Goal: Complete application form

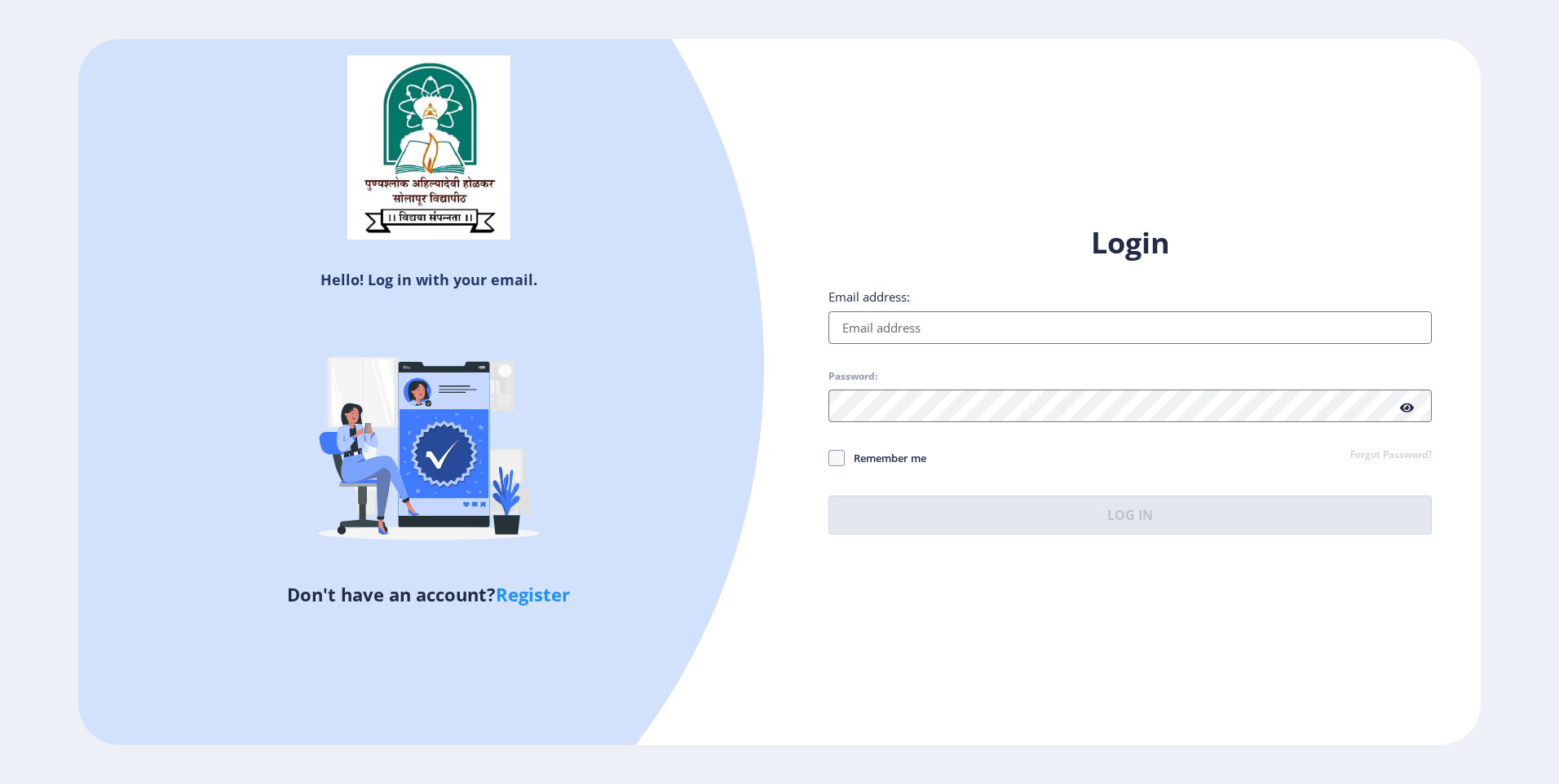
click at [940, 330] on input "Email address:" at bounding box center [1130, 327] width 603 height 33
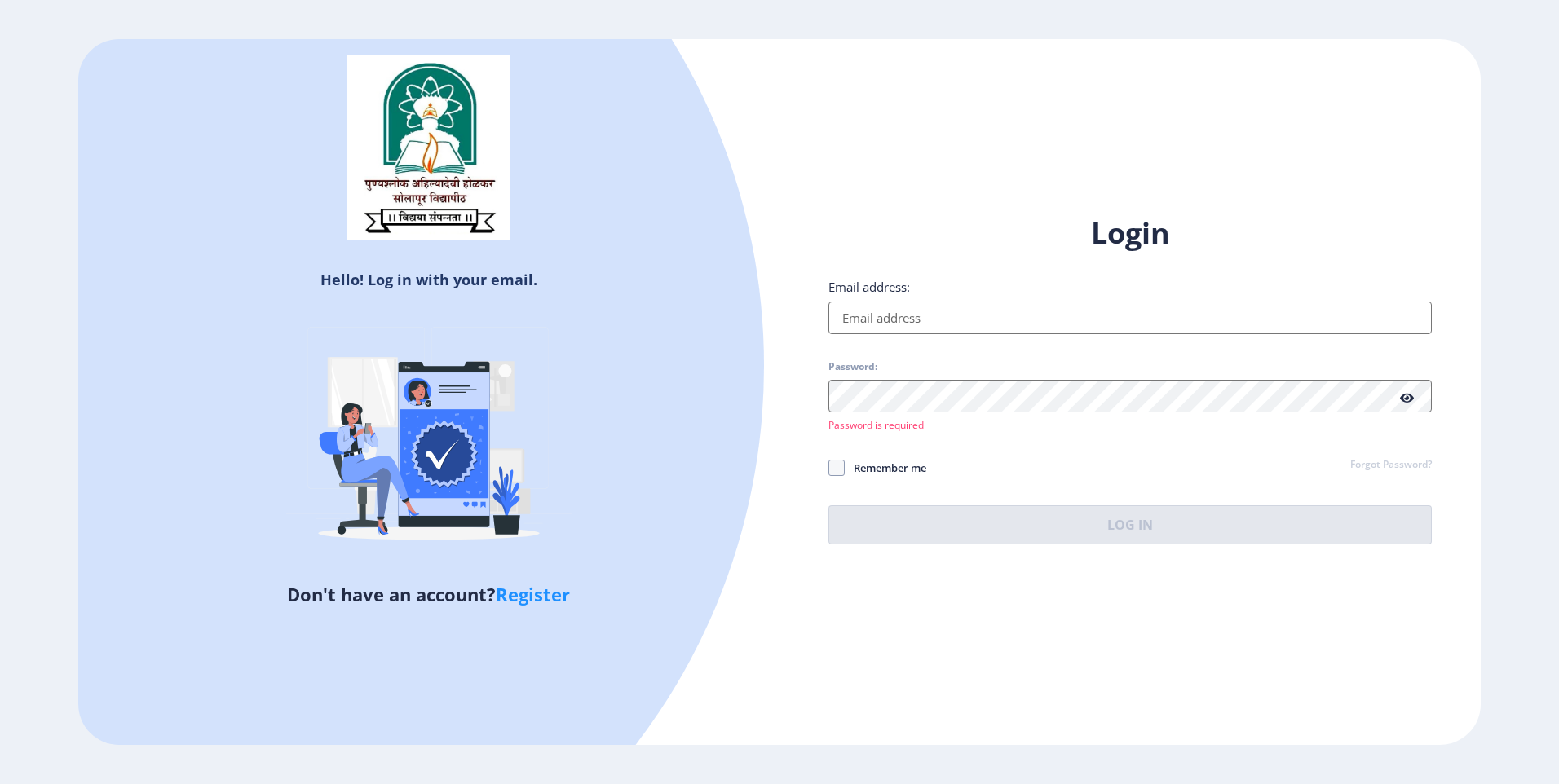
click at [945, 331] on input "Email address:" at bounding box center [1130, 318] width 603 height 33
click at [533, 599] on link "Register" at bounding box center [532, 594] width 74 height 24
select select
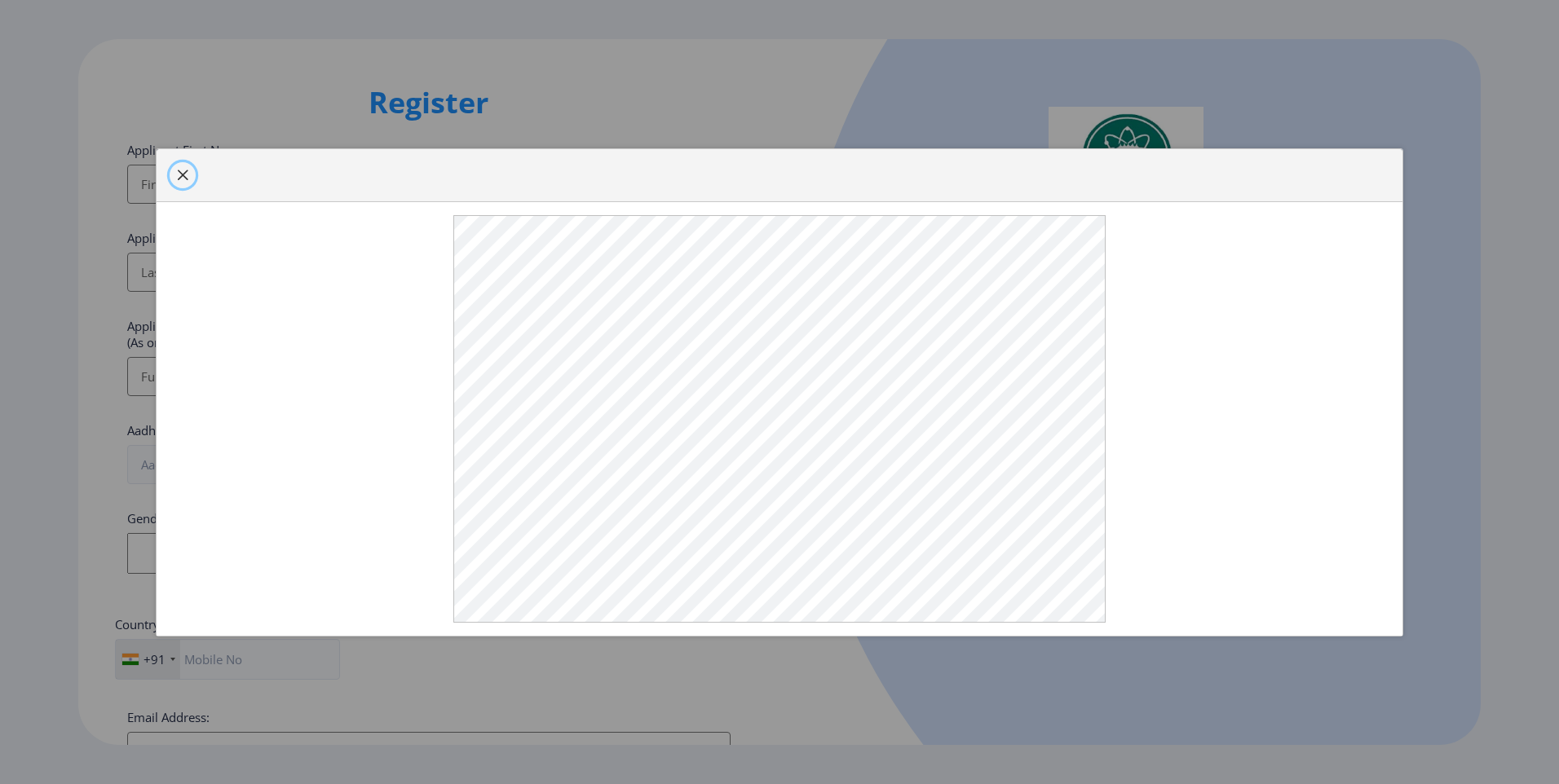
click at [186, 182] on span "button" at bounding box center [182, 176] width 13 height 13
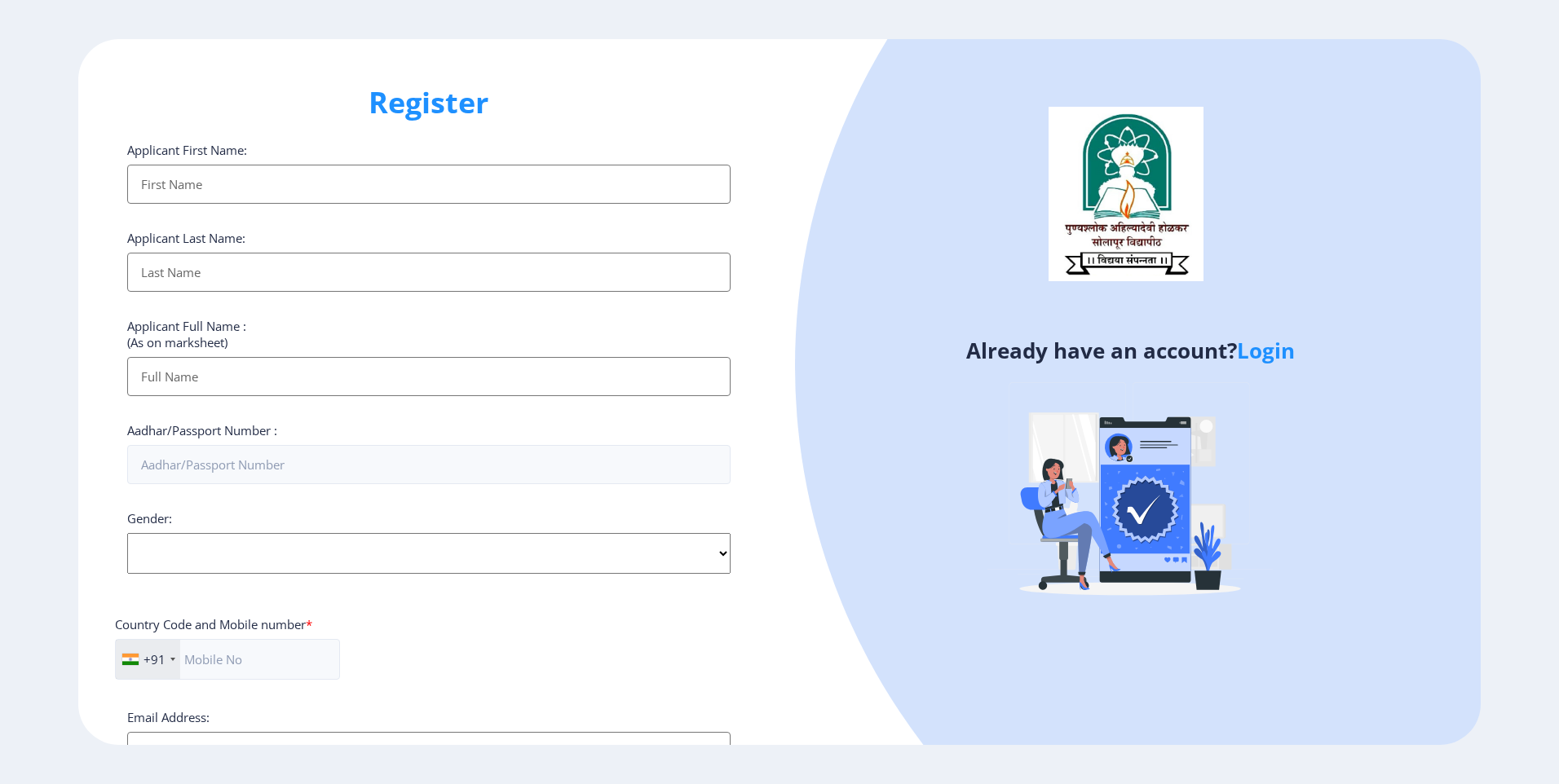
click at [191, 181] on input "Applicant First Name:" at bounding box center [428, 184] width 603 height 39
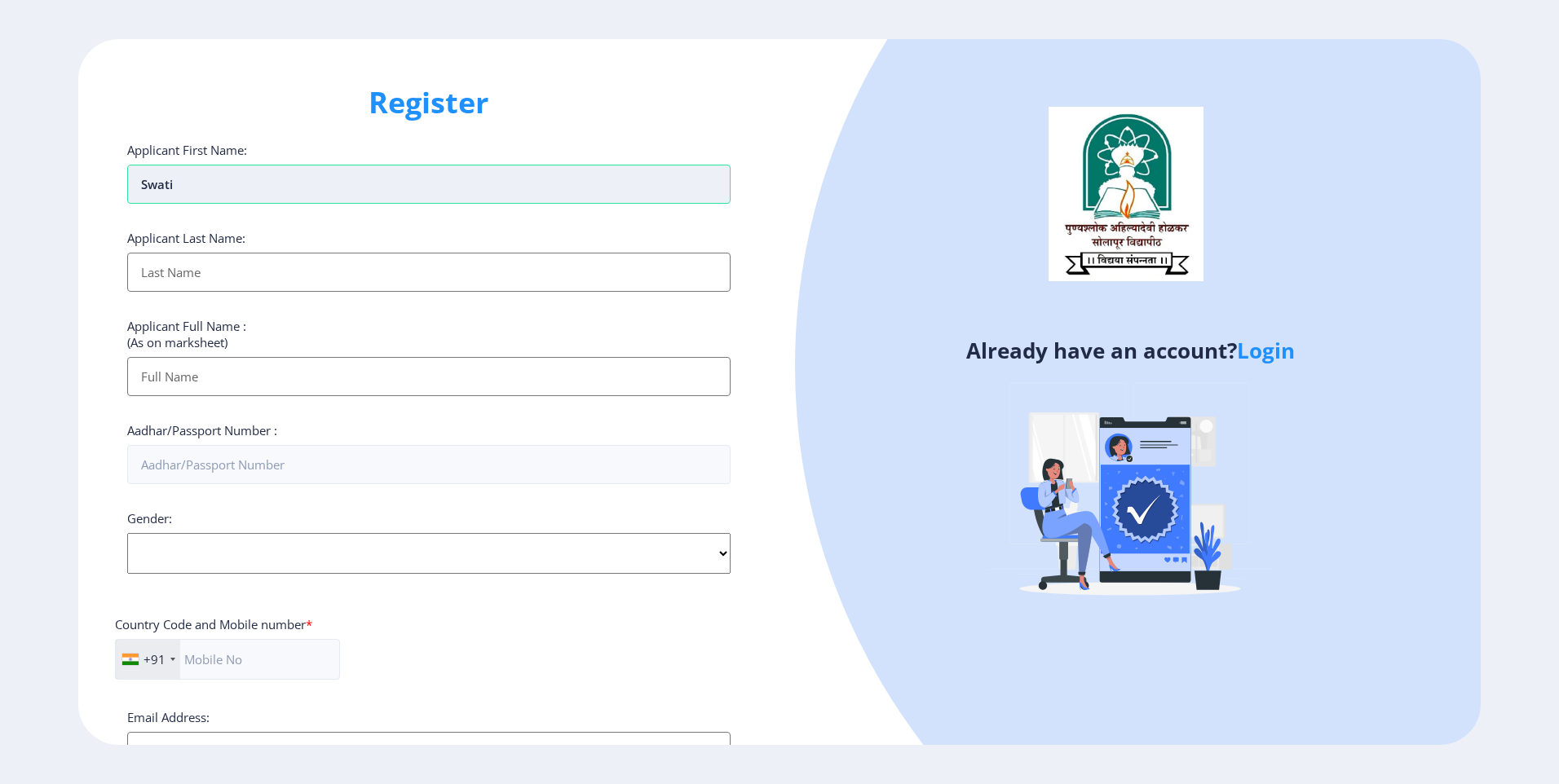
type input "swati"
type input "[PERSON_NAME]"
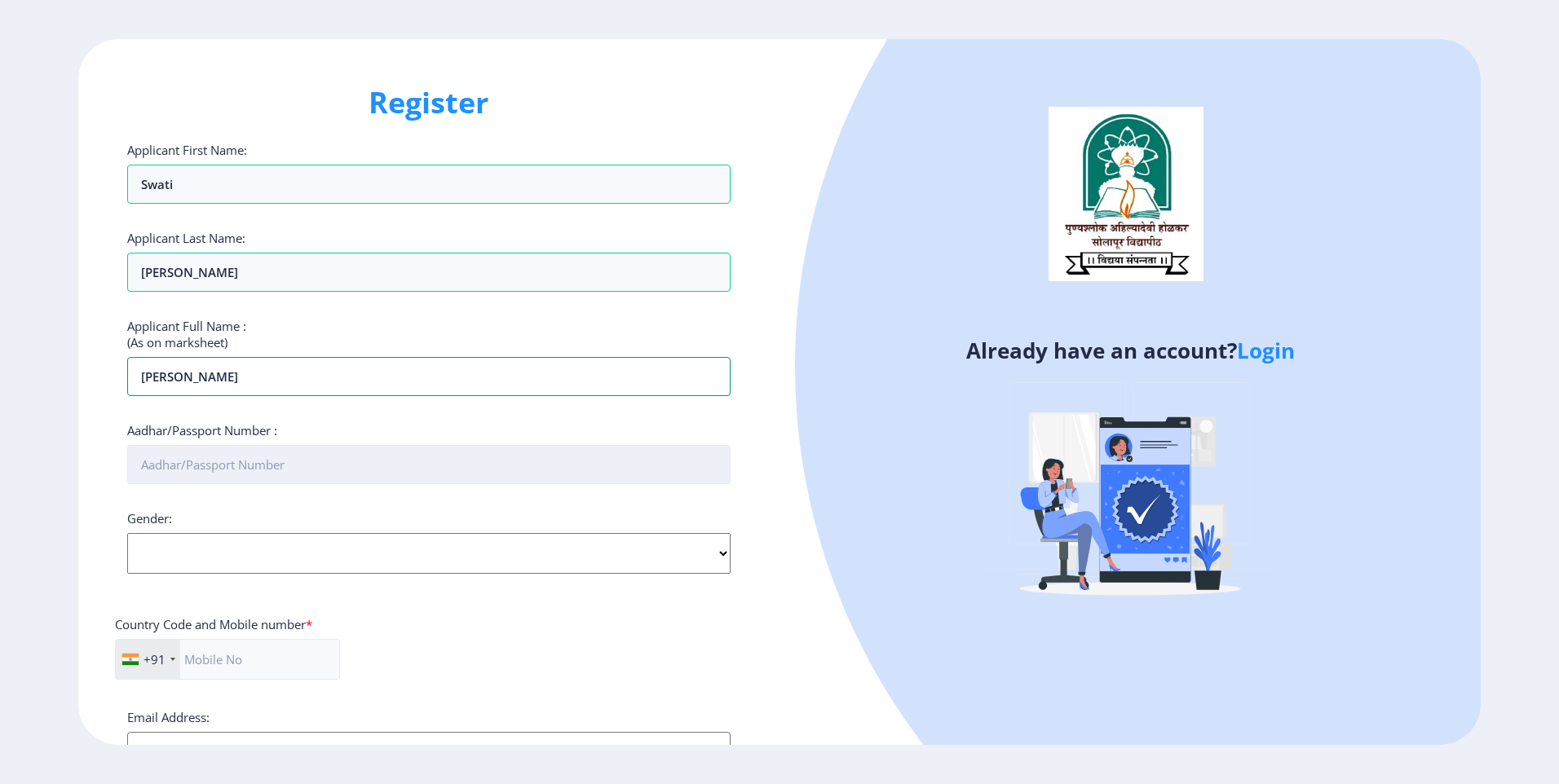
type input "[PERSON_NAME]"
click at [399, 466] on input "Aadhar/Passport Number :" at bounding box center [428, 464] width 603 height 39
type input "612831730542"
click at [330, 564] on select "Select Gender [DEMOGRAPHIC_DATA] [DEMOGRAPHIC_DATA] Other" at bounding box center [428, 553] width 603 height 41
select select "[DEMOGRAPHIC_DATA]"
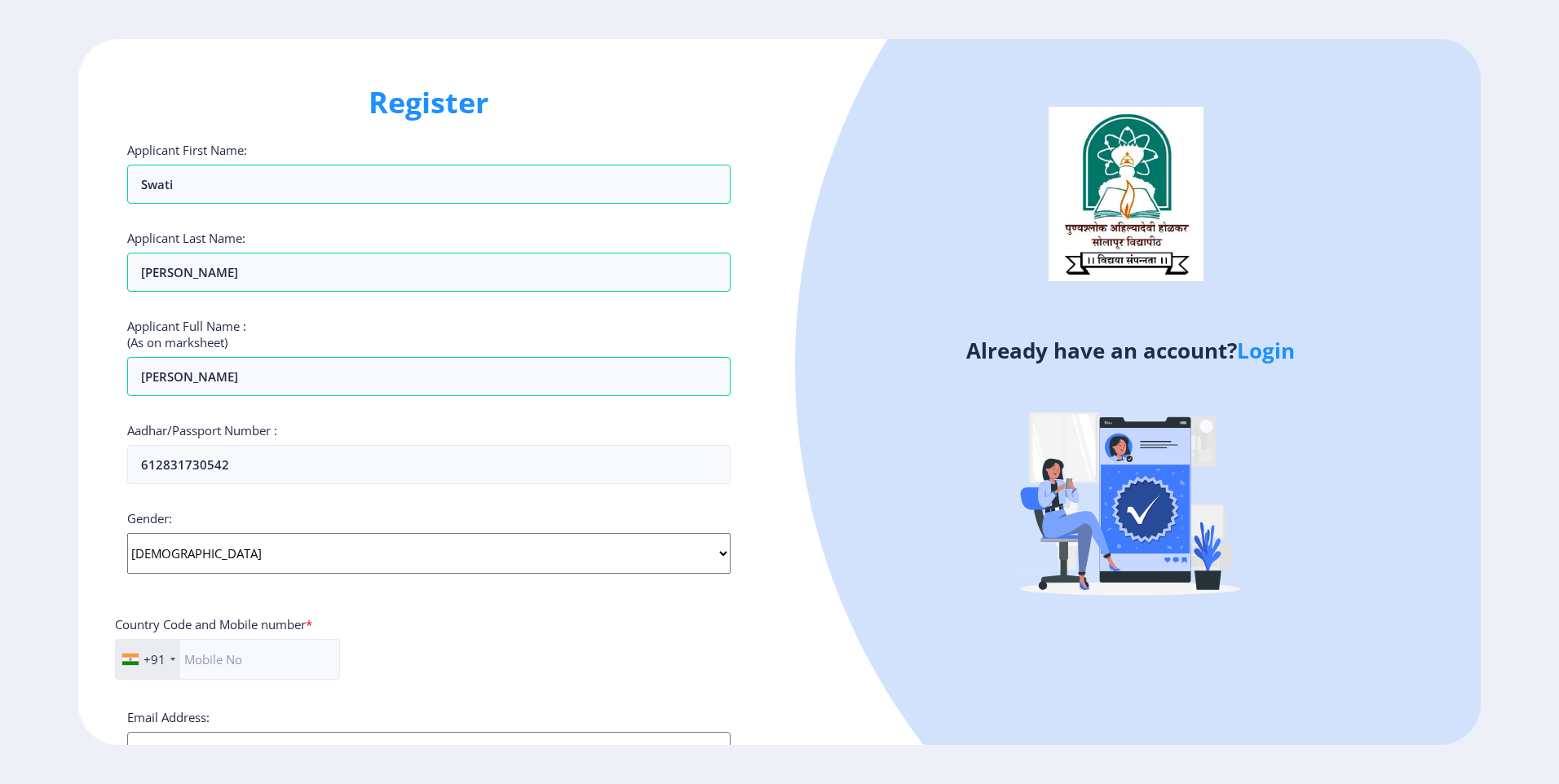
click at [127, 533] on select "Select Gender [DEMOGRAPHIC_DATA] [DEMOGRAPHIC_DATA] Other" at bounding box center [428, 553] width 603 height 41
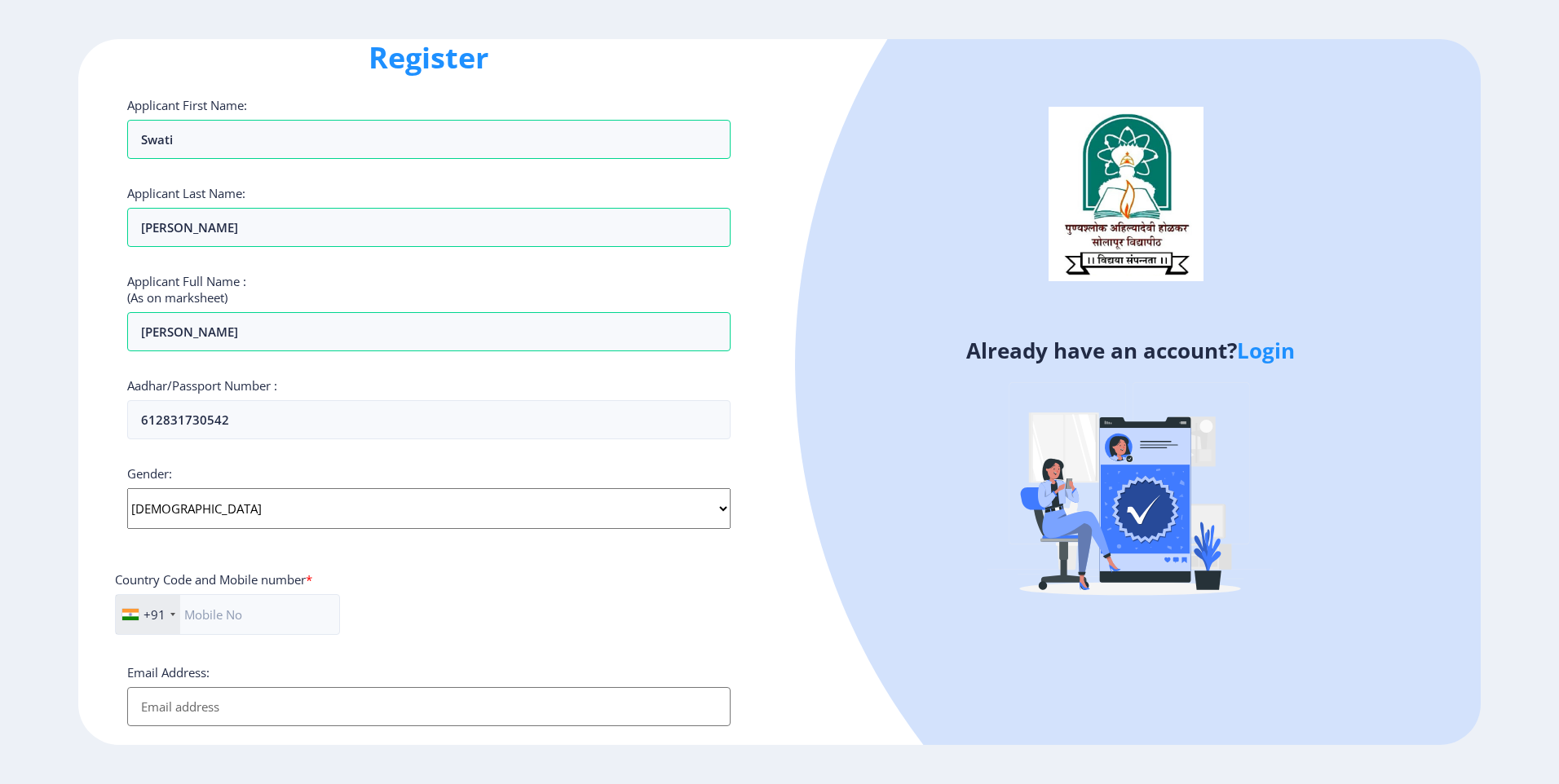
scroll to position [163, 0]
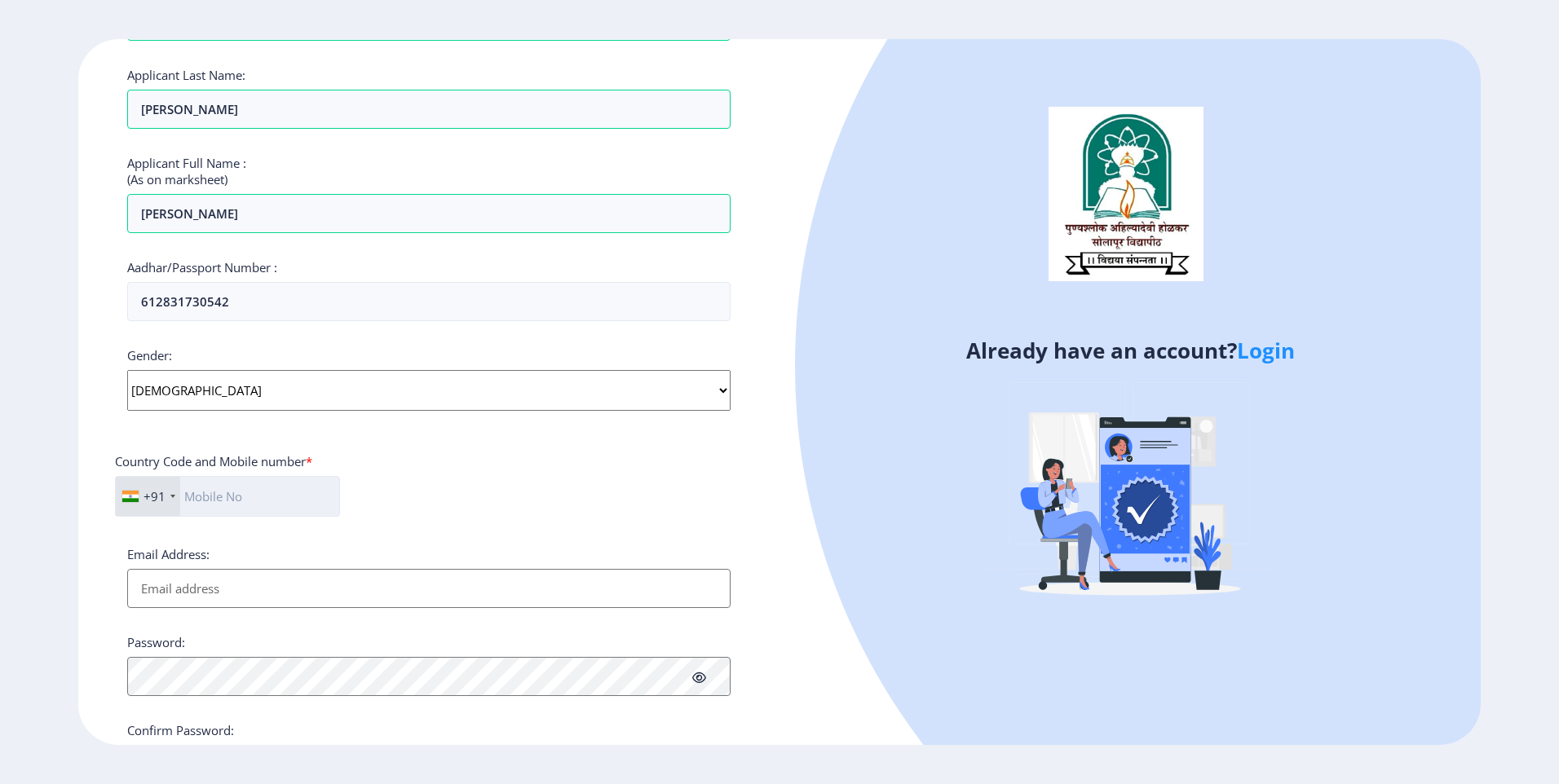
click at [260, 490] on input "text" at bounding box center [227, 496] width 225 height 41
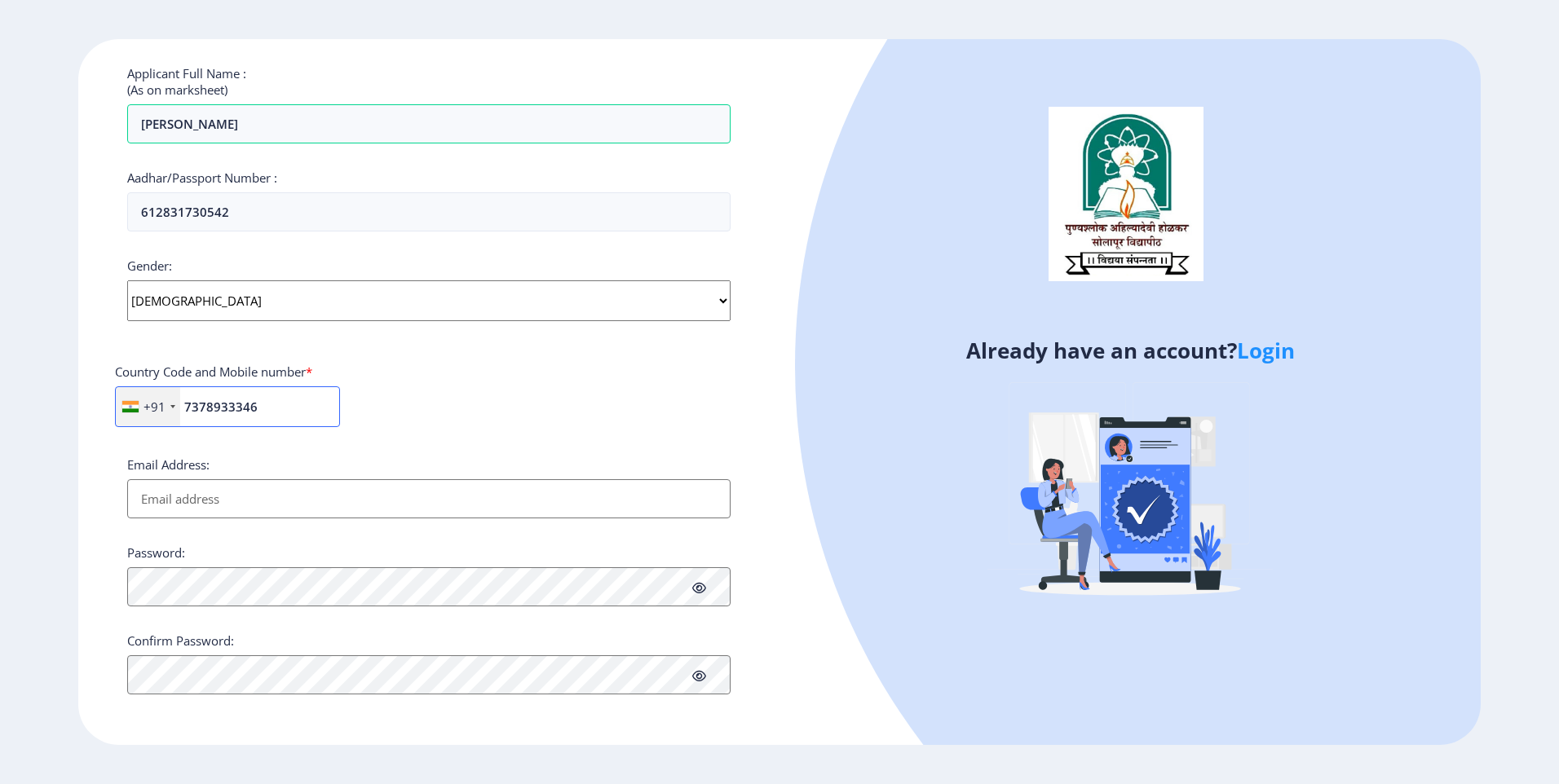
type input "7378933346"
click at [249, 501] on input "Email Address:" at bounding box center [428, 499] width 603 height 39
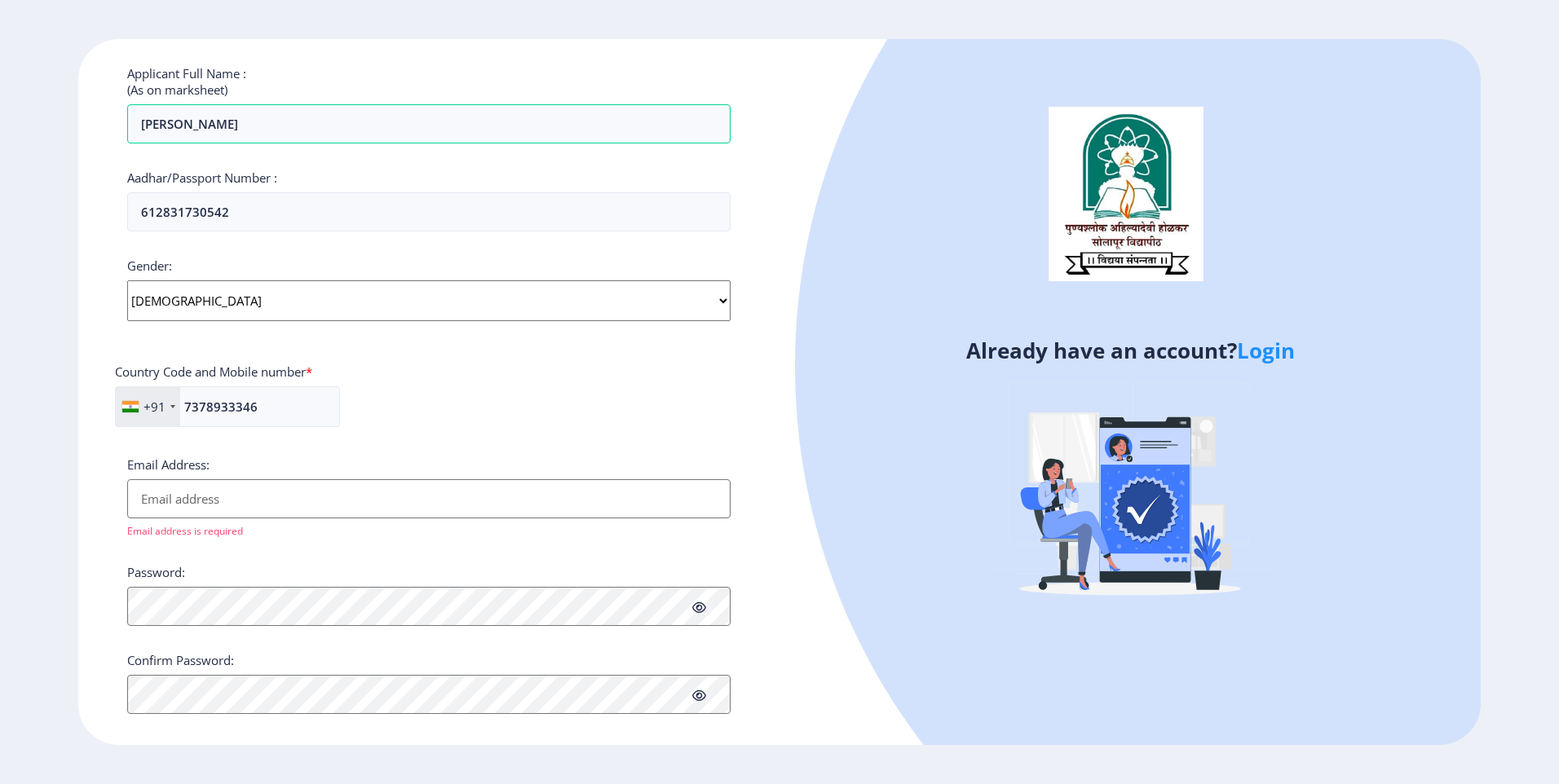
type input "S"
type input "[EMAIL_ADDRESS][PERSON_NAME][DOMAIN_NAME]"
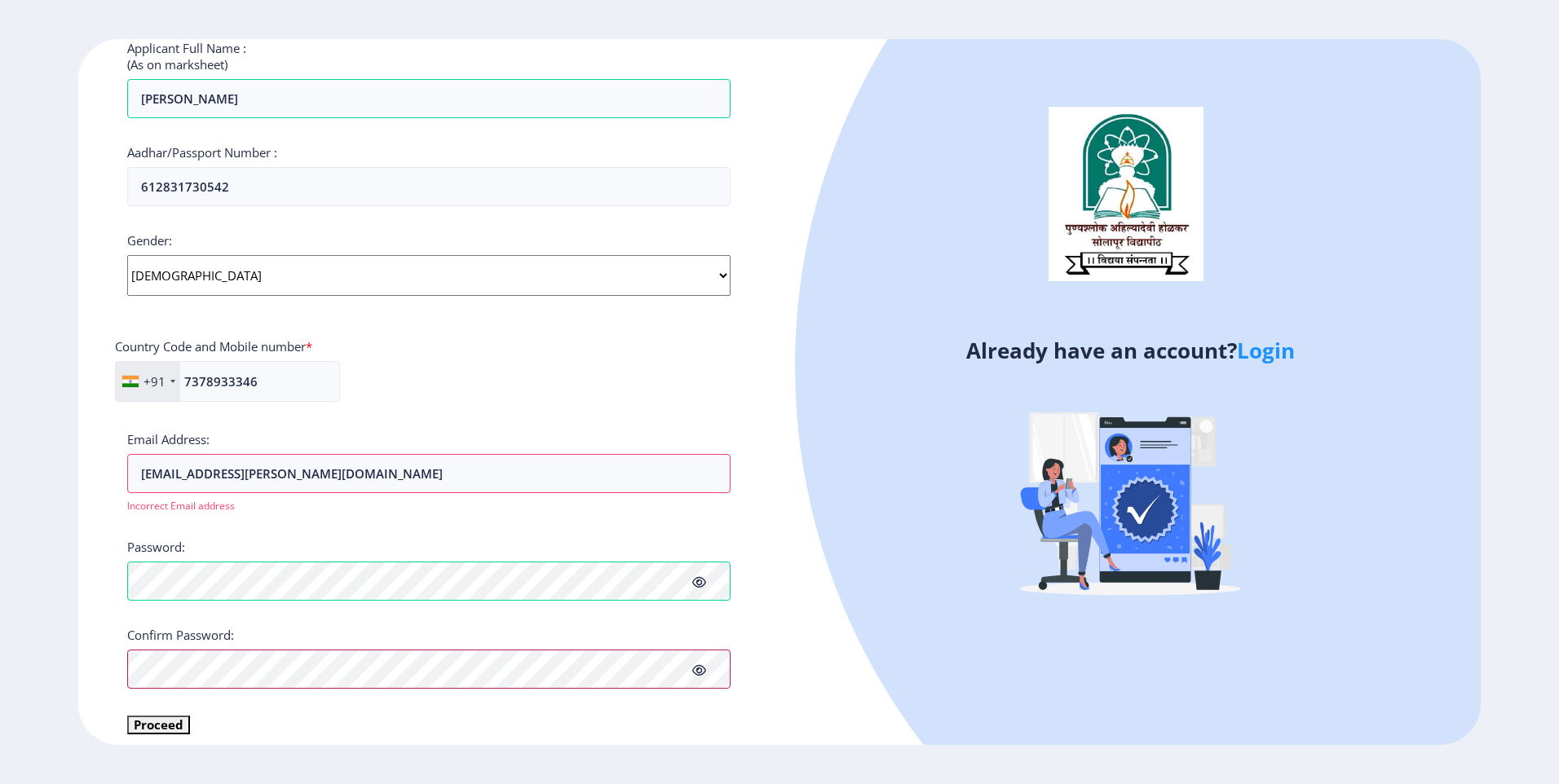
scroll to position [292, 0]
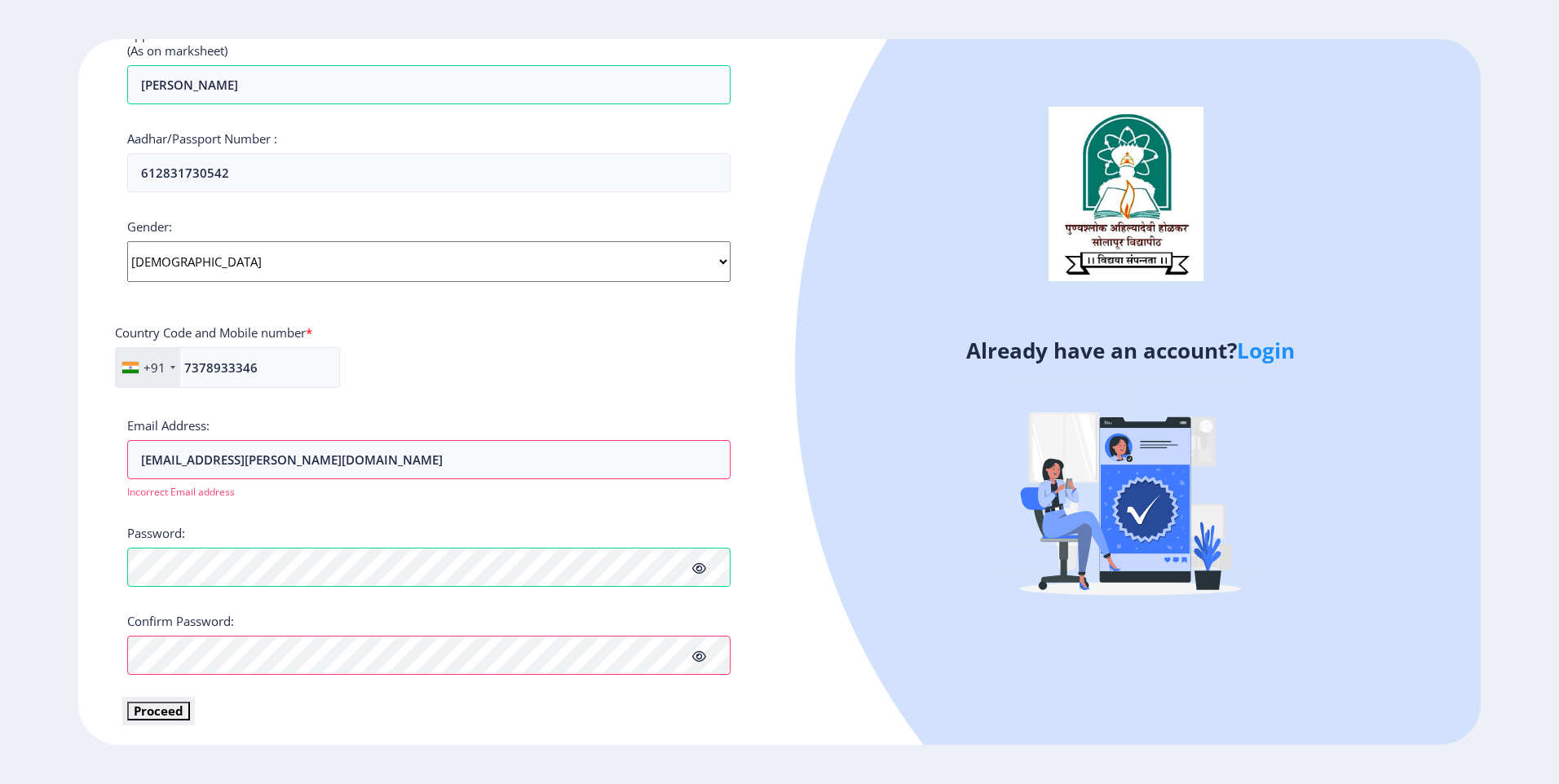
click at [151, 713] on button "Proceed" at bounding box center [158, 711] width 63 height 18
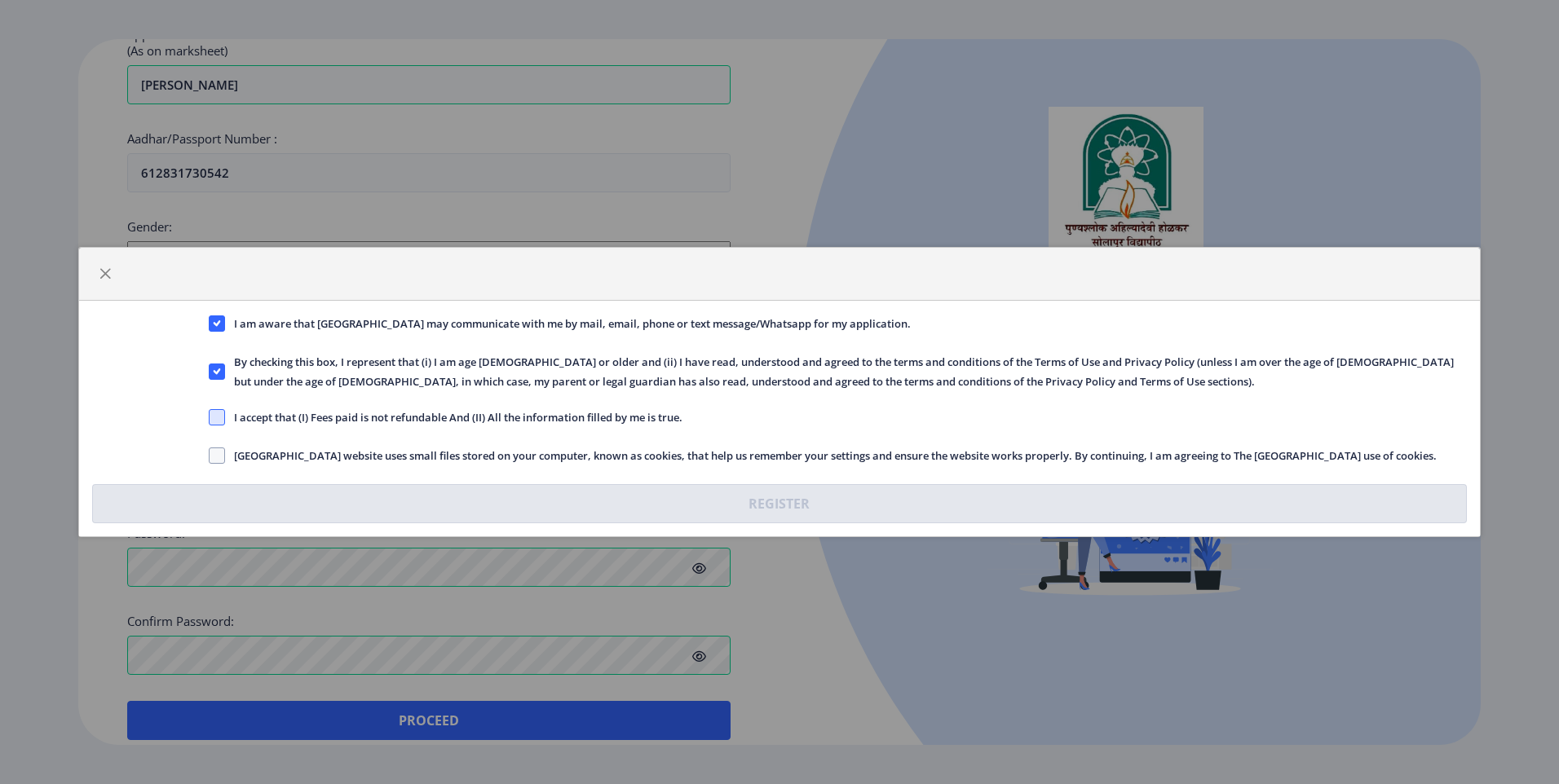
click at [218, 416] on span at bounding box center [216, 417] width 16 height 16
click at [209, 418] on input "I accept that (I) Fees paid is not refundable And (II) All the information fill…" at bounding box center [208, 418] width 1 height 1
checkbox input "true"
click at [217, 460] on span at bounding box center [216, 455] width 16 height 16
click at [209, 457] on input "[GEOGRAPHIC_DATA] website uses small files stored on your computer, known as co…" at bounding box center [208, 456] width 1 height 1
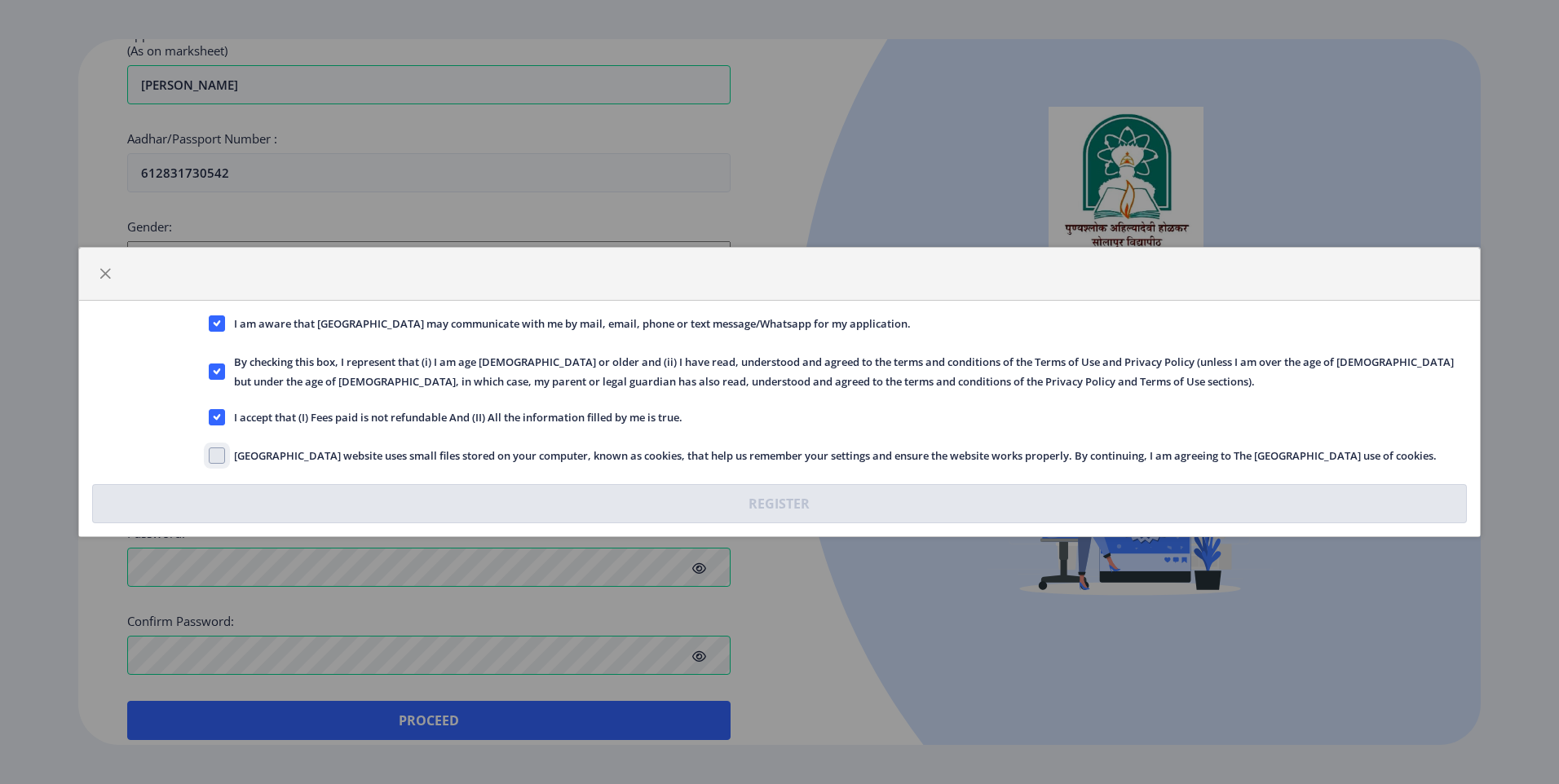
checkbox input "true"
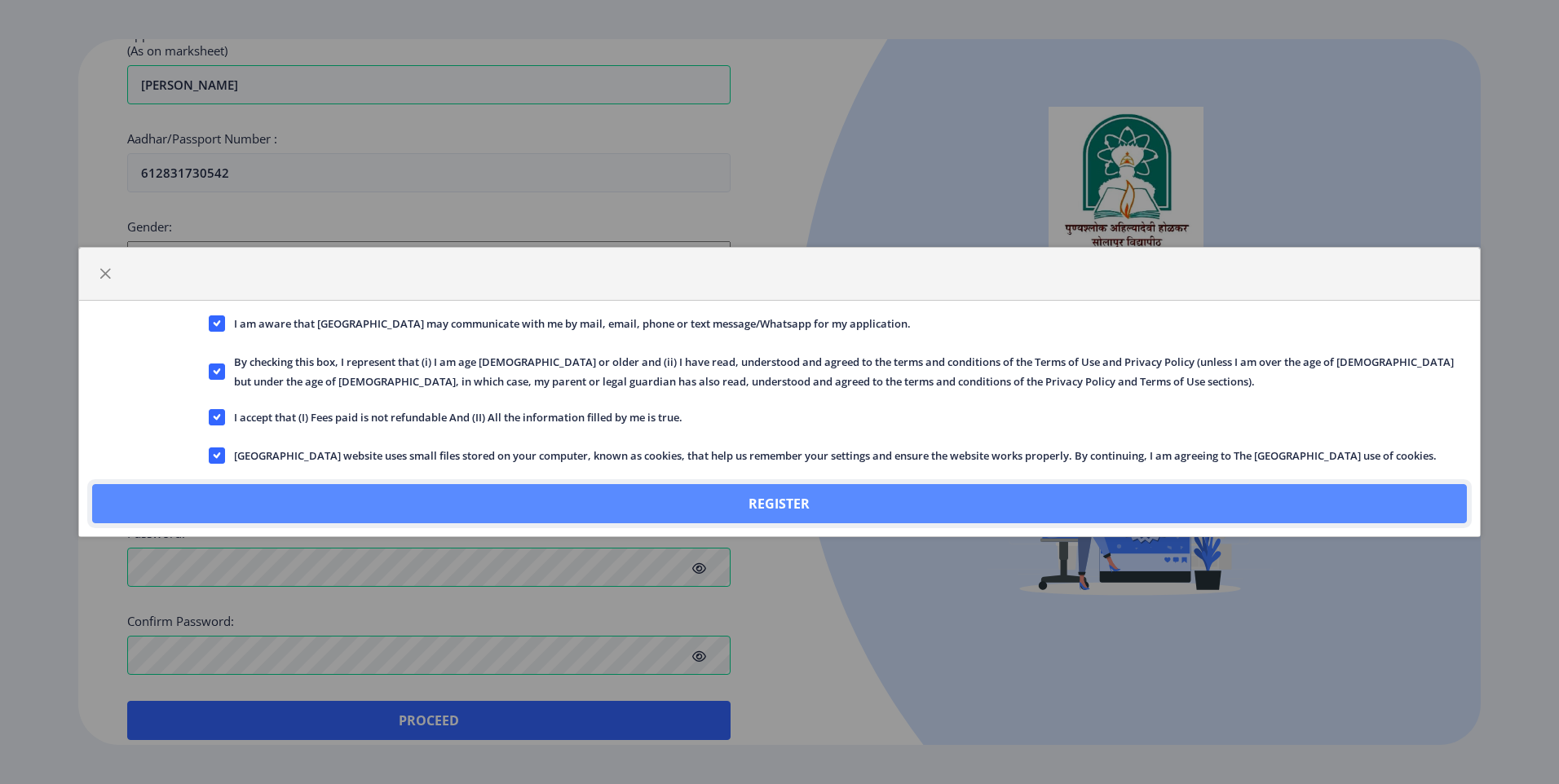
click at [842, 506] on button "Register" at bounding box center [780, 504] width 1376 height 39
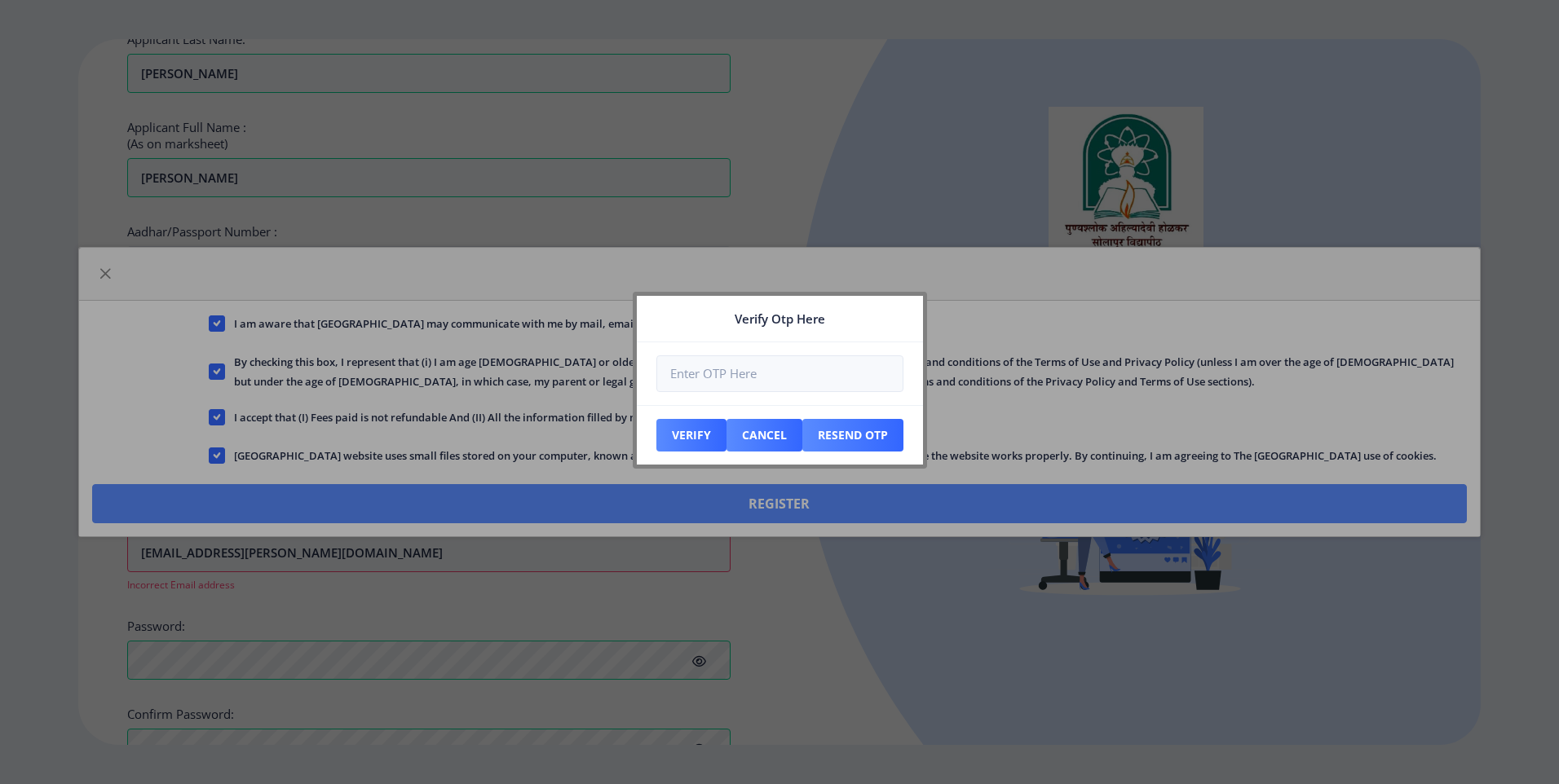
scroll to position [385, 0]
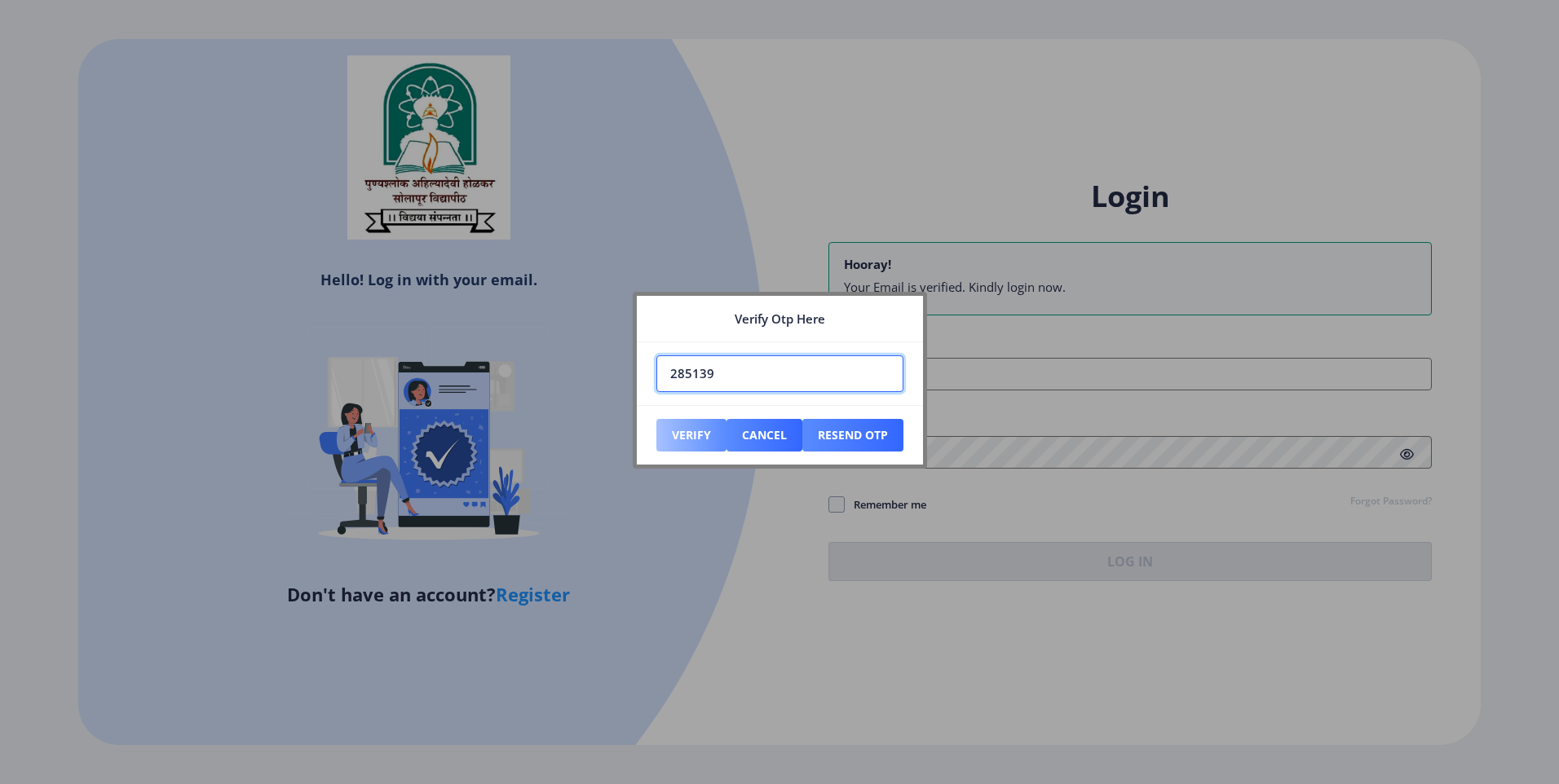
type input "285139"
click at [689, 437] on button "Verify" at bounding box center [691, 435] width 70 height 33
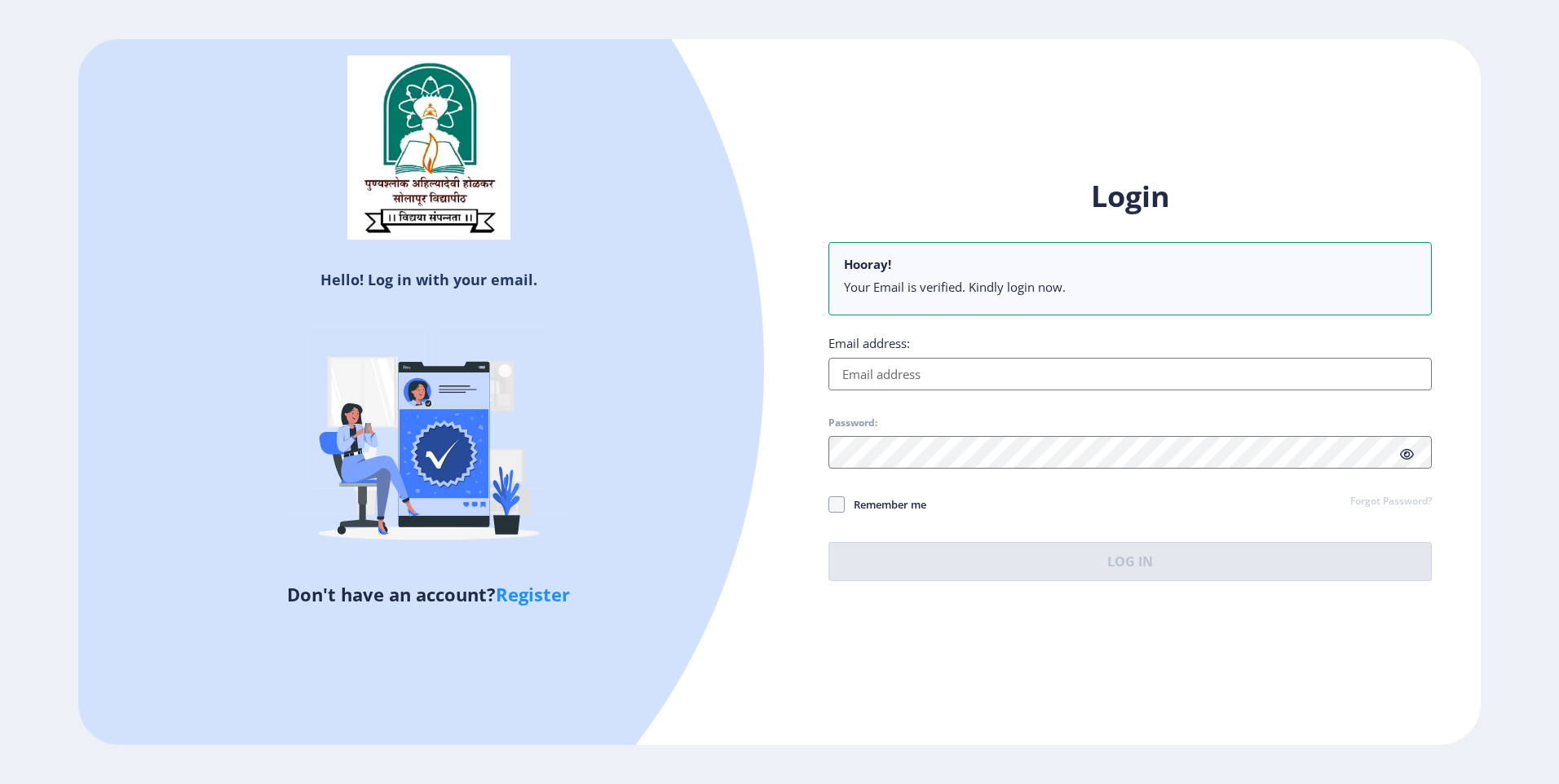
click at [992, 392] on div "Login Hooray! Your Email is verified. Kindly login now. Email address: Password…" at bounding box center [1130, 378] width 603 height 404
click at [992, 379] on input "Email address:" at bounding box center [1130, 374] width 603 height 33
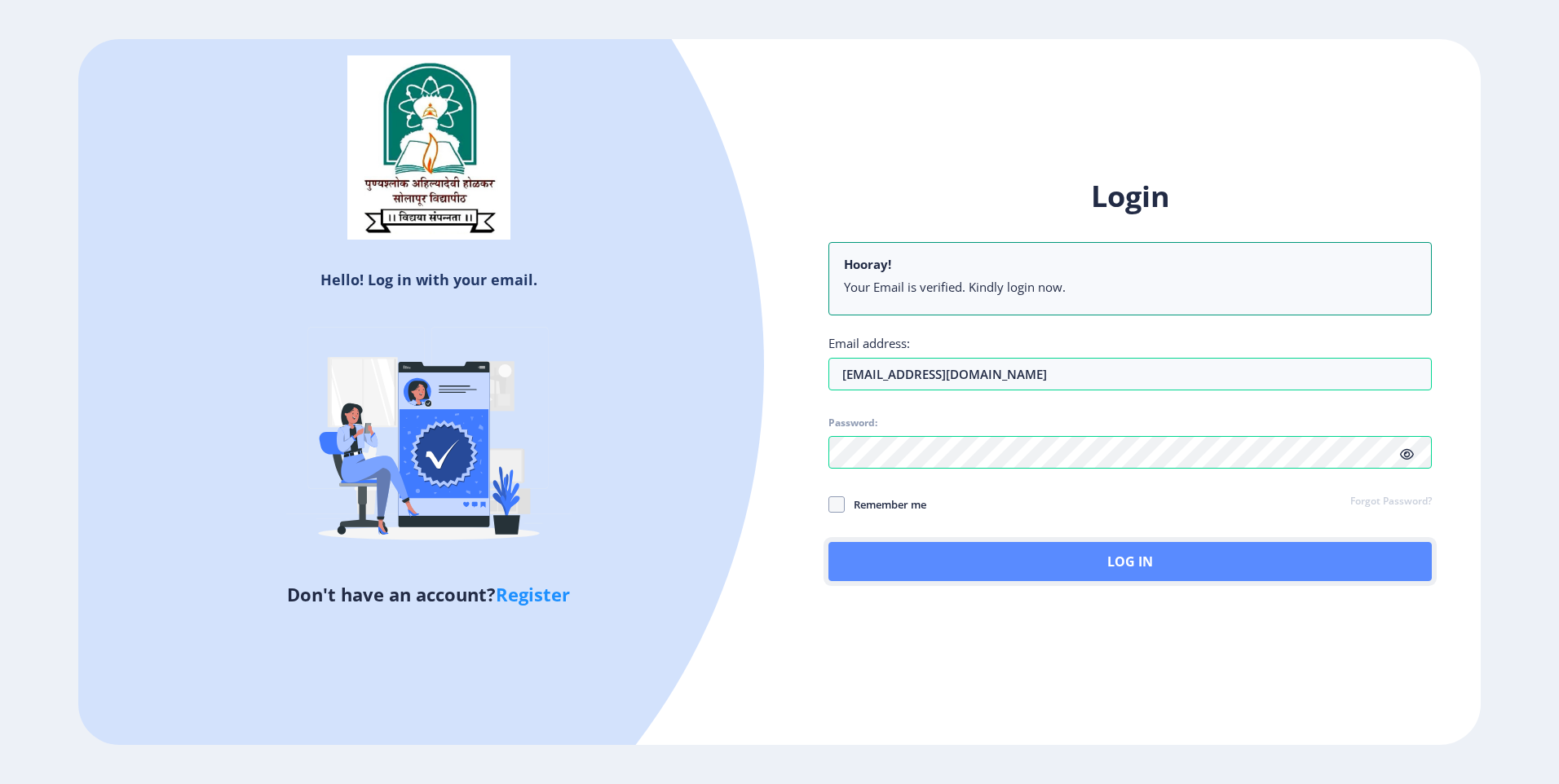
click at [1063, 552] on button "Log In" at bounding box center [1130, 561] width 603 height 39
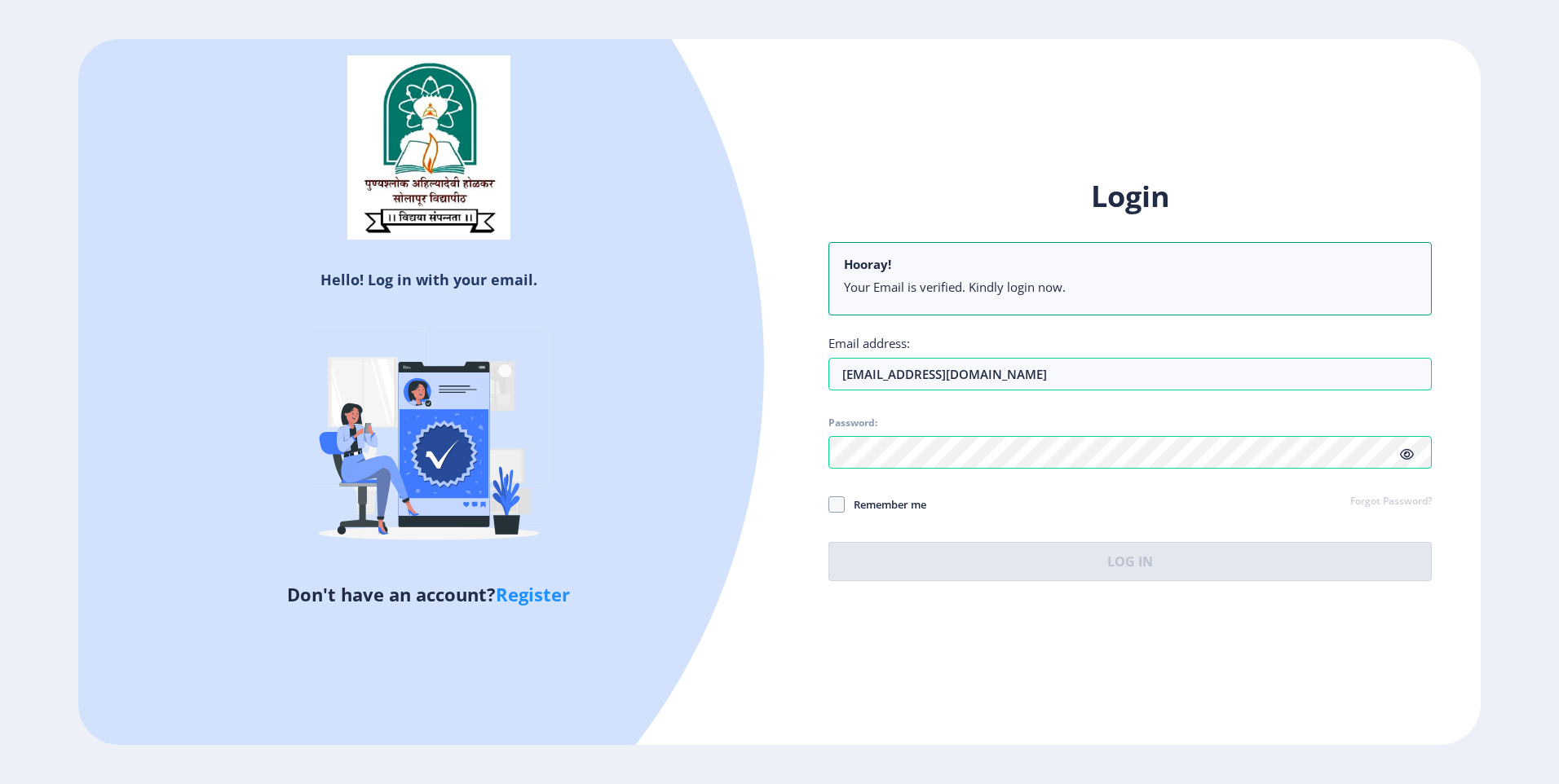
click at [1413, 452] on icon at bounding box center [1407, 454] width 14 height 13
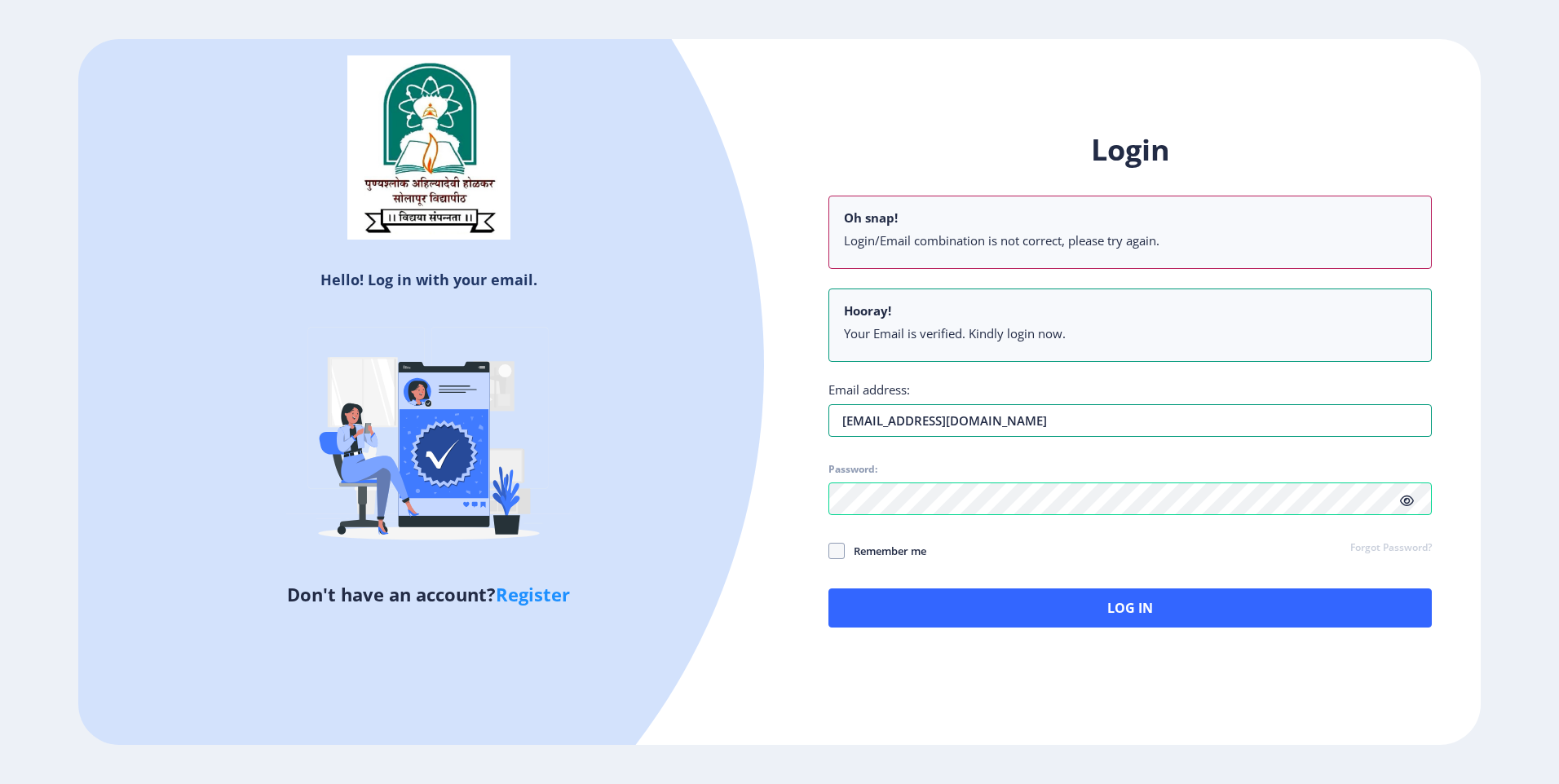
drag, startPoint x: 990, startPoint y: 425, endPoint x: 806, endPoint y: 427, distance: 184.0
click at [806, 427] on div "Login Oh snap! Login/Email combination is not correct, please try again. Hooray…" at bounding box center [1131, 392] width 701 height 572
click at [807, 554] on div "Login Oh snap! Login/Email combination is not correct, please try again. Hooray…" at bounding box center [1131, 392] width 701 height 572
click at [924, 420] on input "sswati" at bounding box center [1130, 420] width 603 height 33
type input "[EMAIL_ADDRESS][PERSON_NAME][DOMAIN_NAME]"
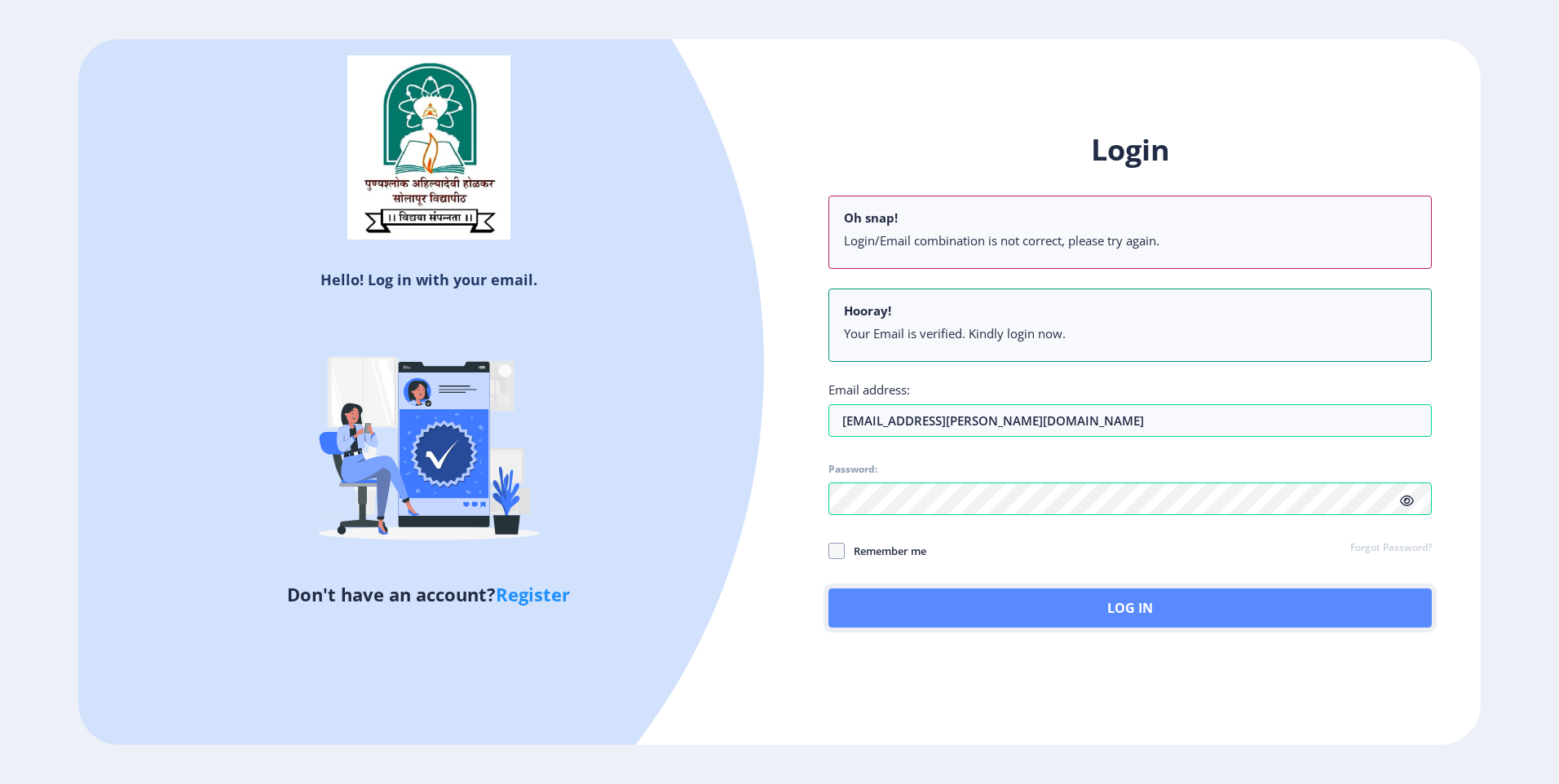
click at [971, 610] on button "Log In" at bounding box center [1130, 608] width 603 height 39
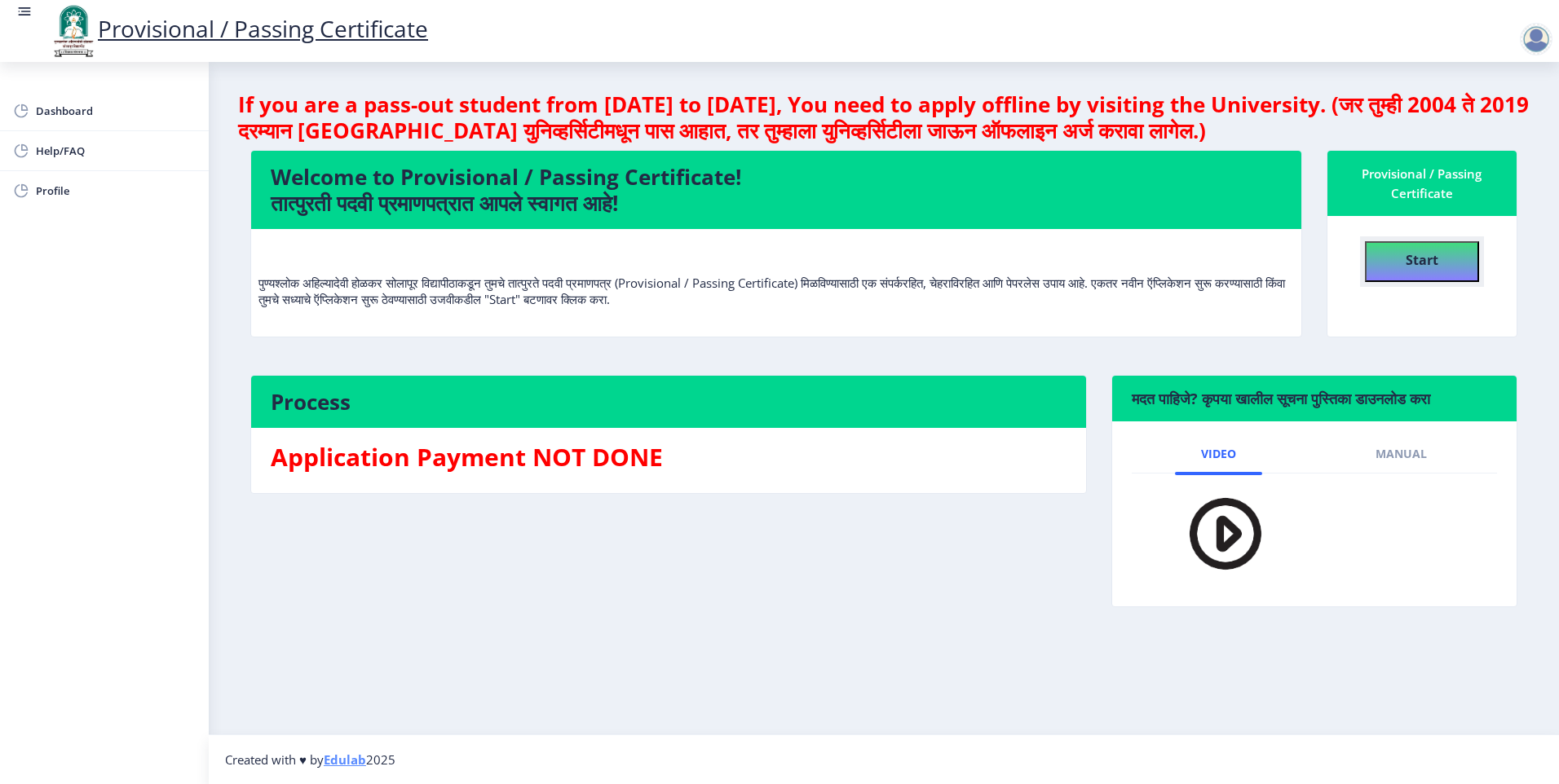
click at [1449, 268] on button "Start" at bounding box center [1422, 261] width 114 height 41
select select
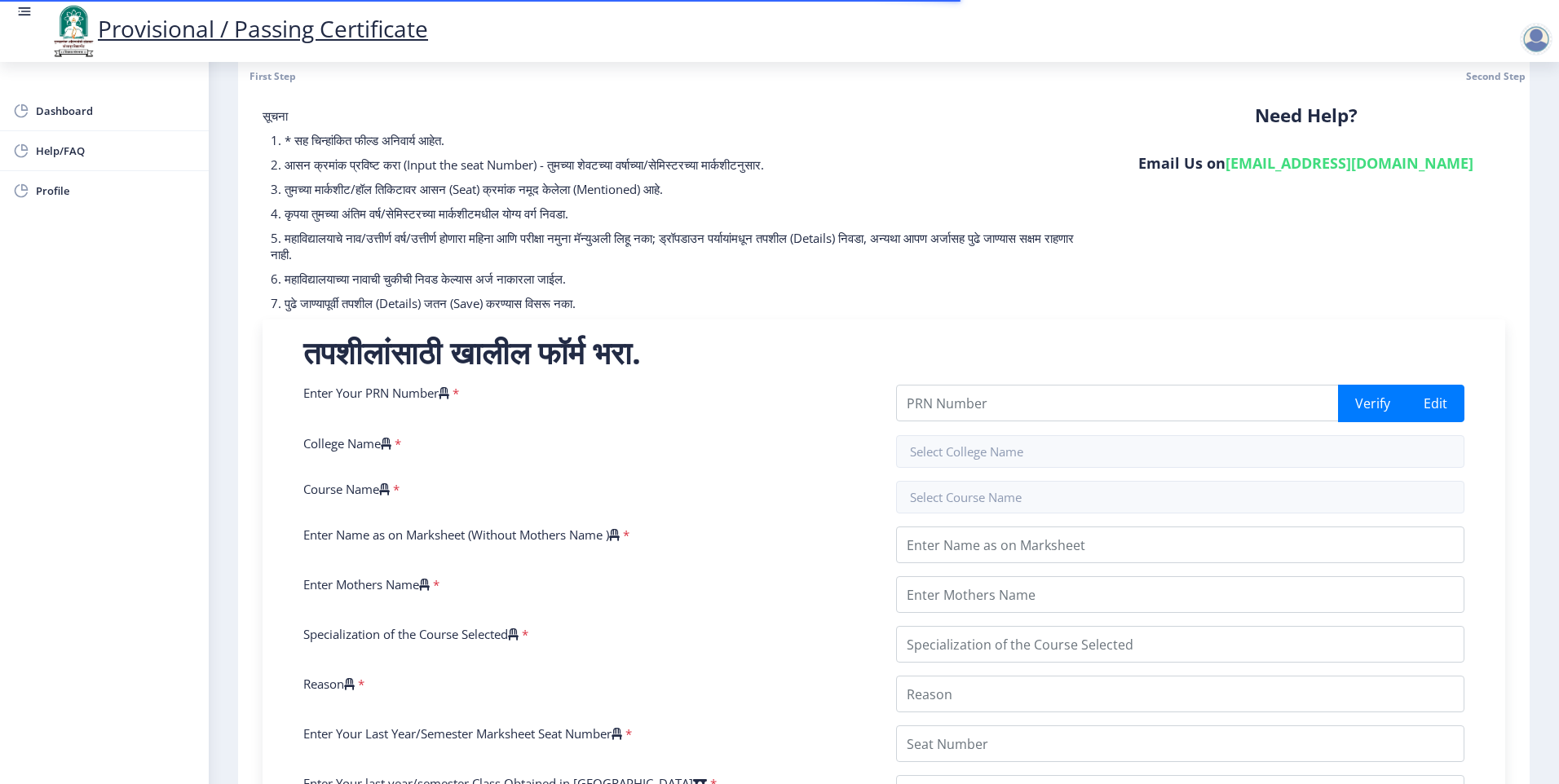
scroll to position [163, 0]
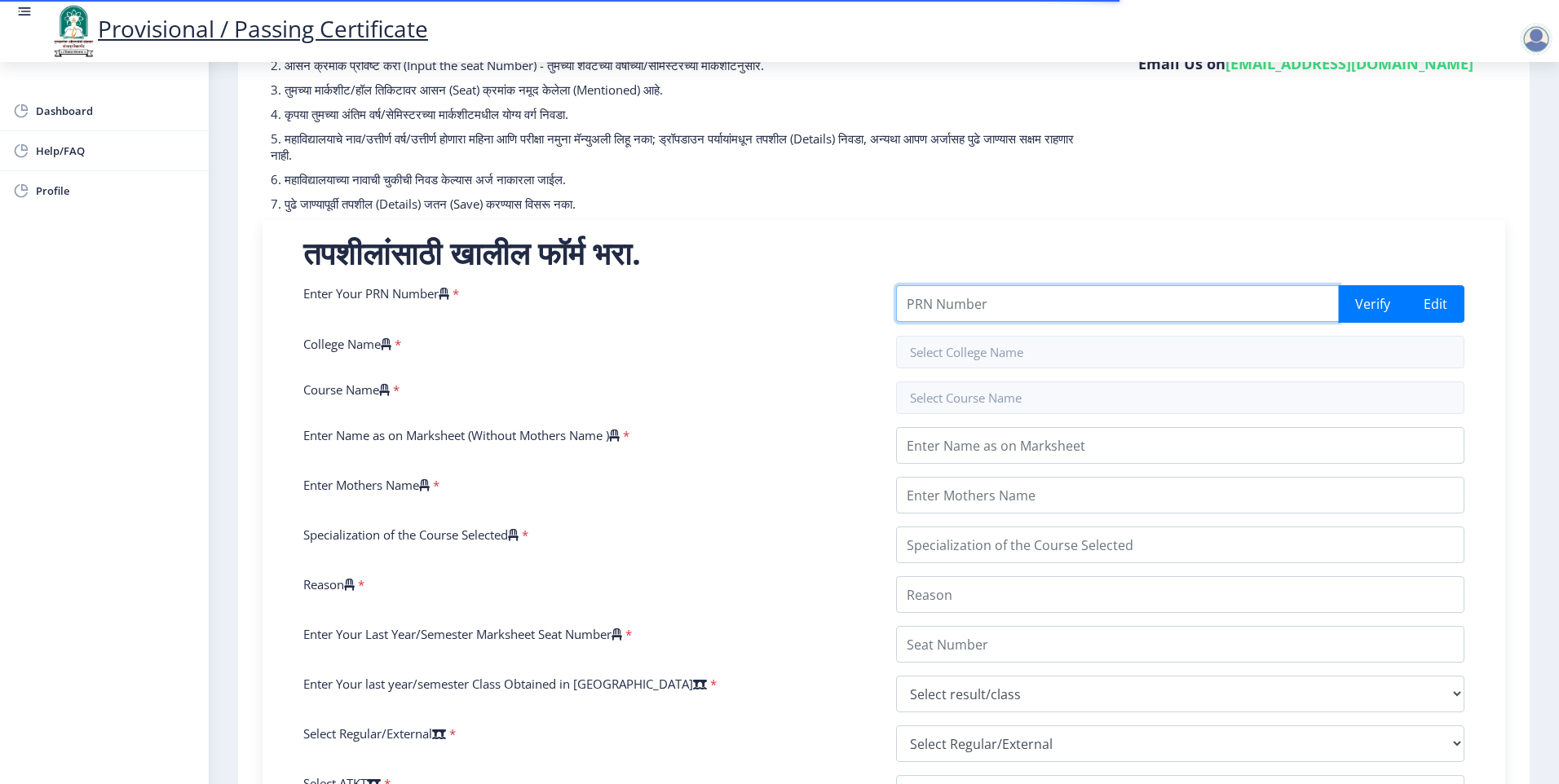
click at [1065, 309] on input "Enter Your PRN Number" at bounding box center [1117, 304] width 443 height 37
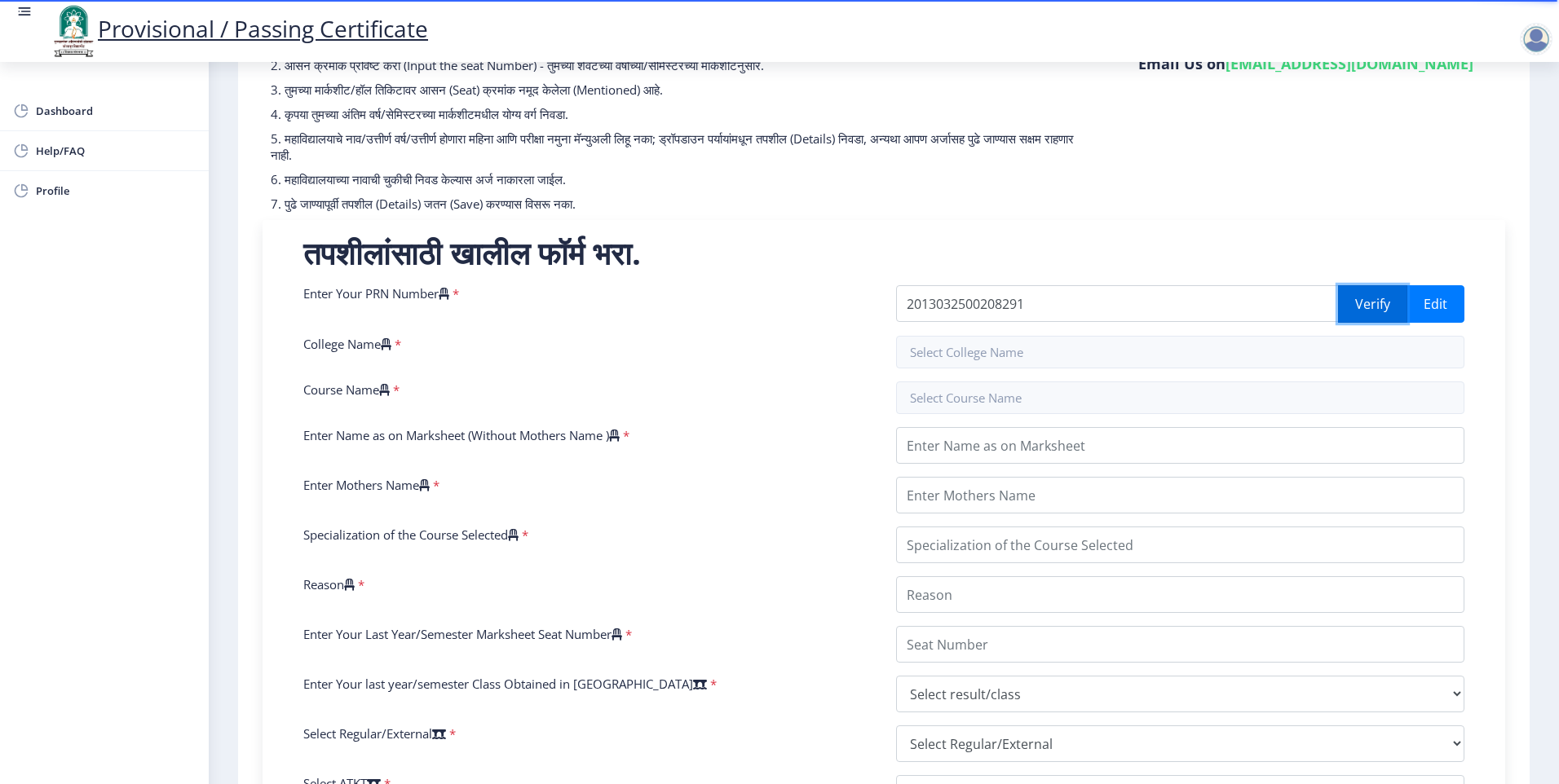
click at [1371, 308] on button "Verify" at bounding box center [1372, 304] width 69 height 38
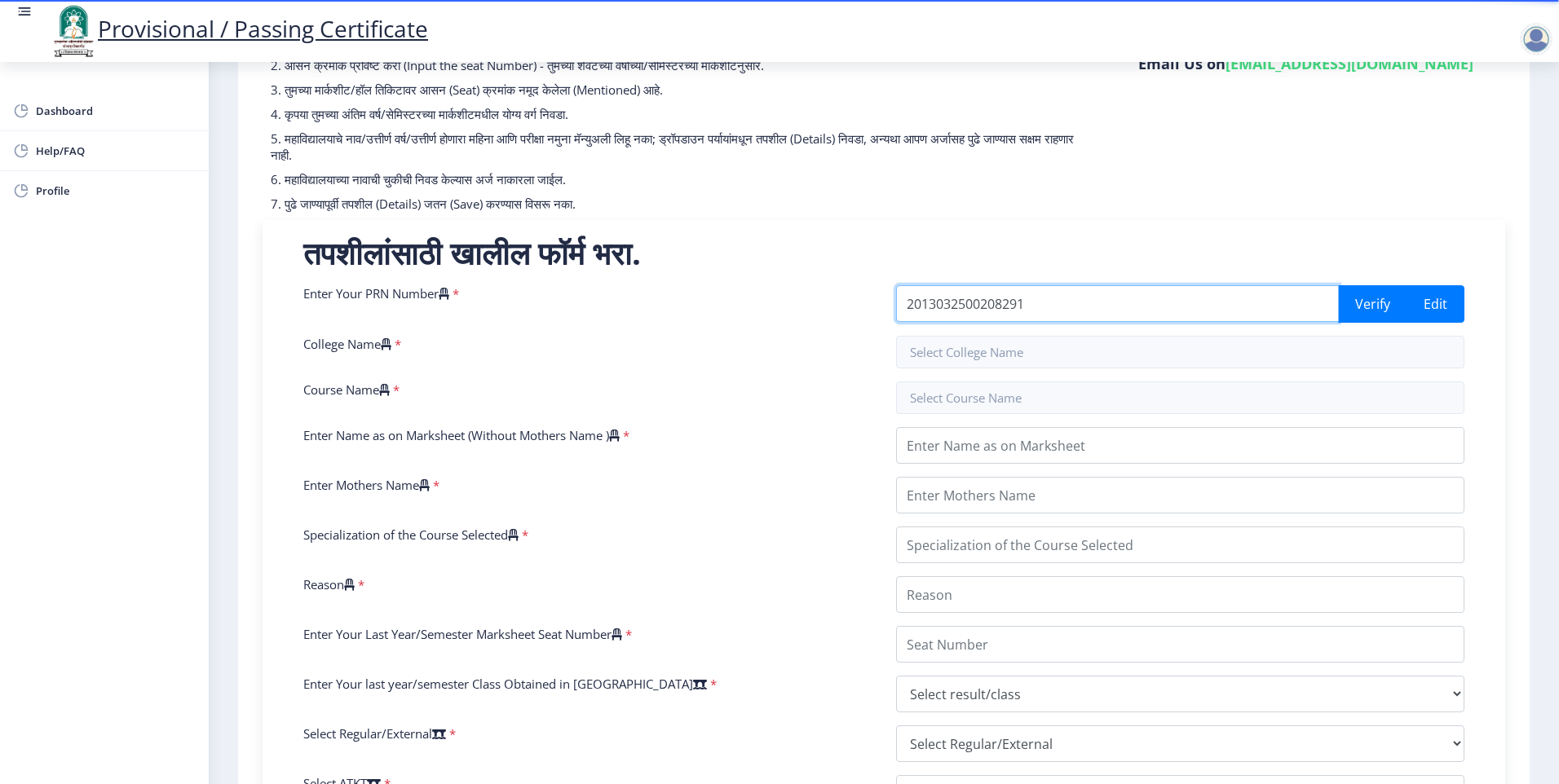
drag, startPoint x: 1052, startPoint y: 311, endPoint x: 797, endPoint y: 309, distance: 255.0
click at [797, 309] on div "Enter Your PRN Number * 2013032500208291 Verify Edit College Name * Course Name…" at bounding box center [884, 629] width 1186 height 689
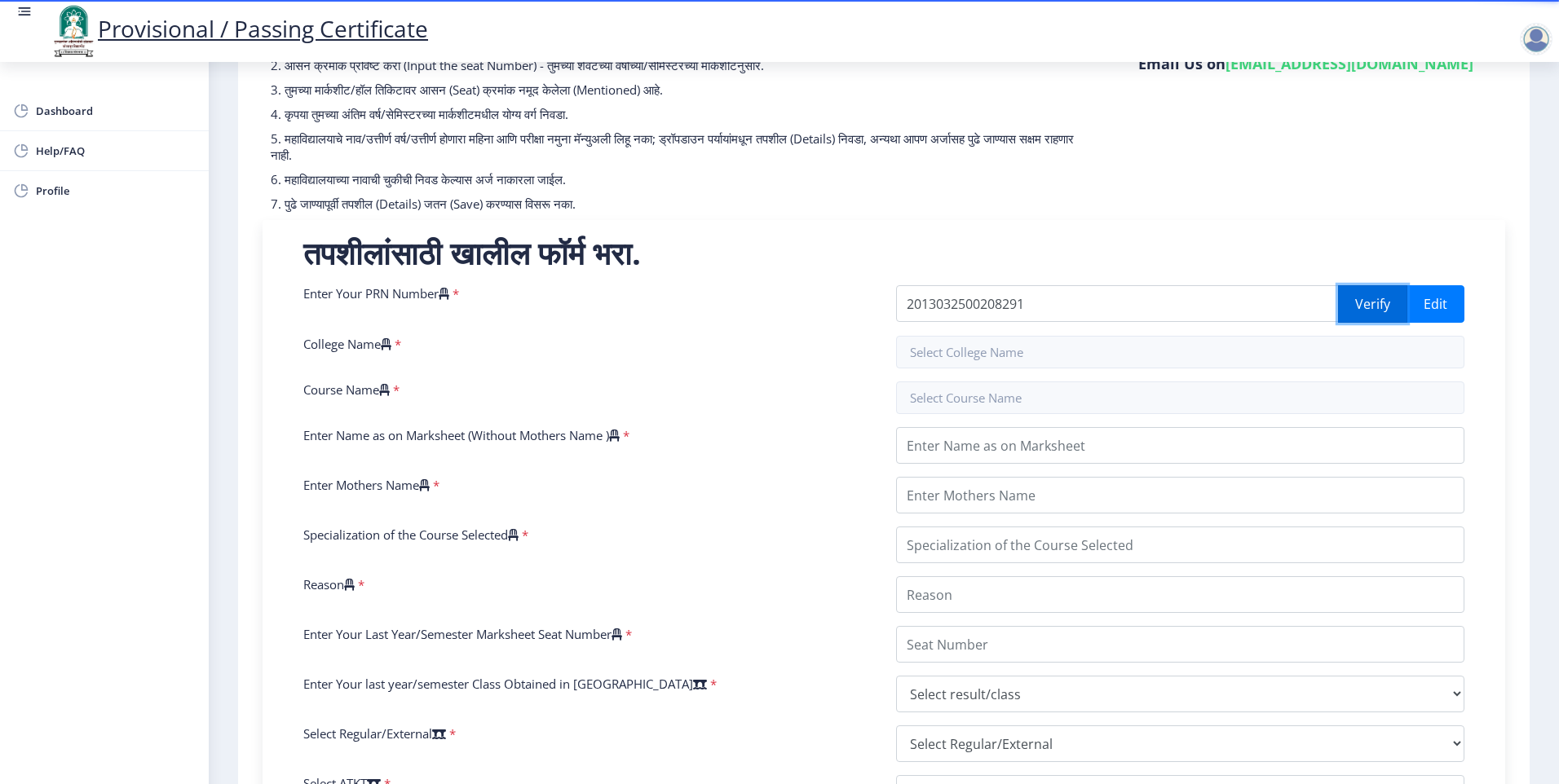
click at [1380, 303] on button "Verify" at bounding box center [1372, 304] width 69 height 38
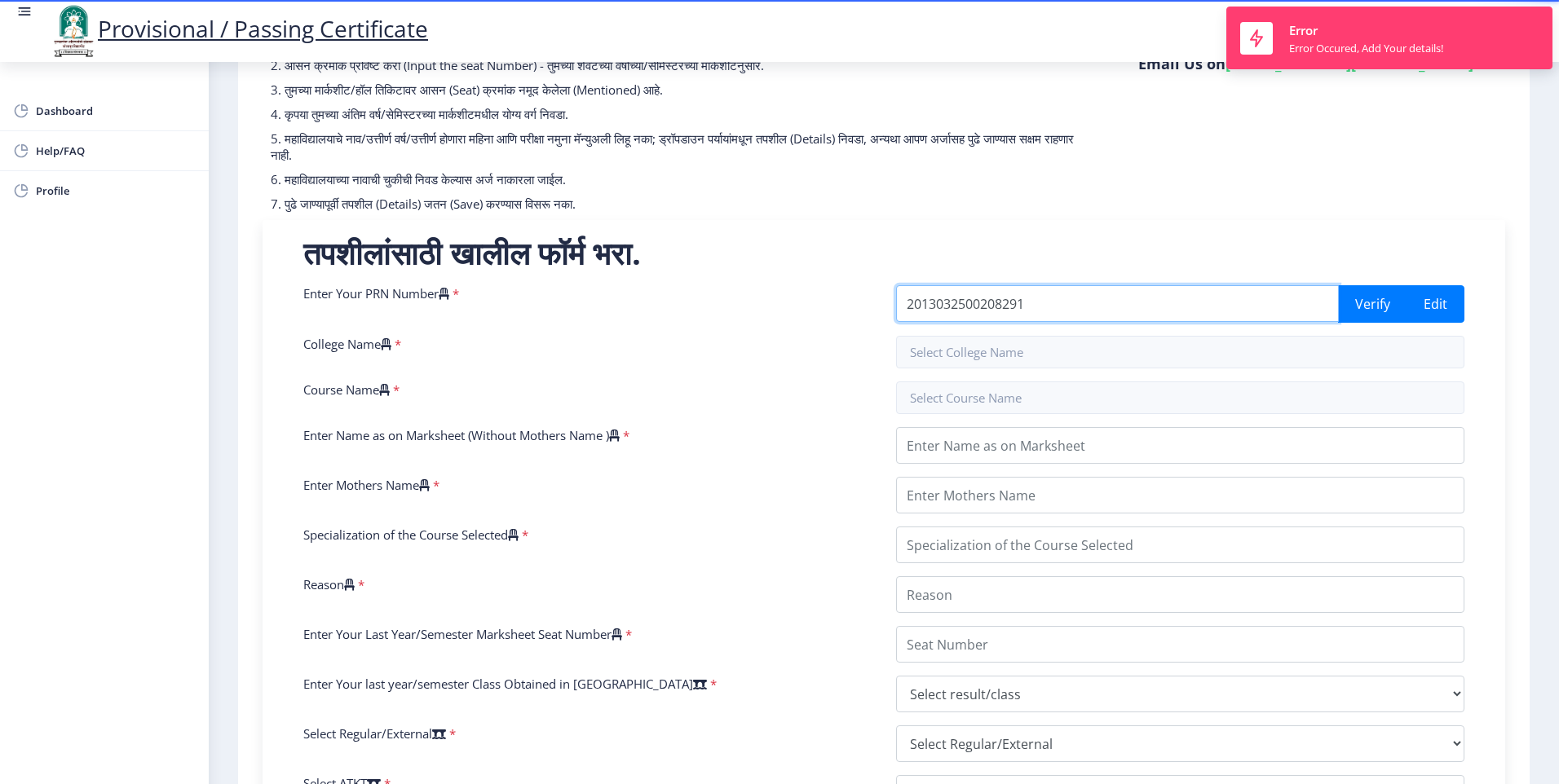
click at [1074, 309] on input "2013032500208291" at bounding box center [1117, 304] width 443 height 37
drag, startPoint x: 1119, startPoint y: 301, endPoint x: 649, endPoint y: 318, distance: 470.3
click at [652, 317] on div "Enter Your PRN Number * 2013032500208291 Verify Edit College Name * Course Name…" at bounding box center [884, 629] width 1186 height 689
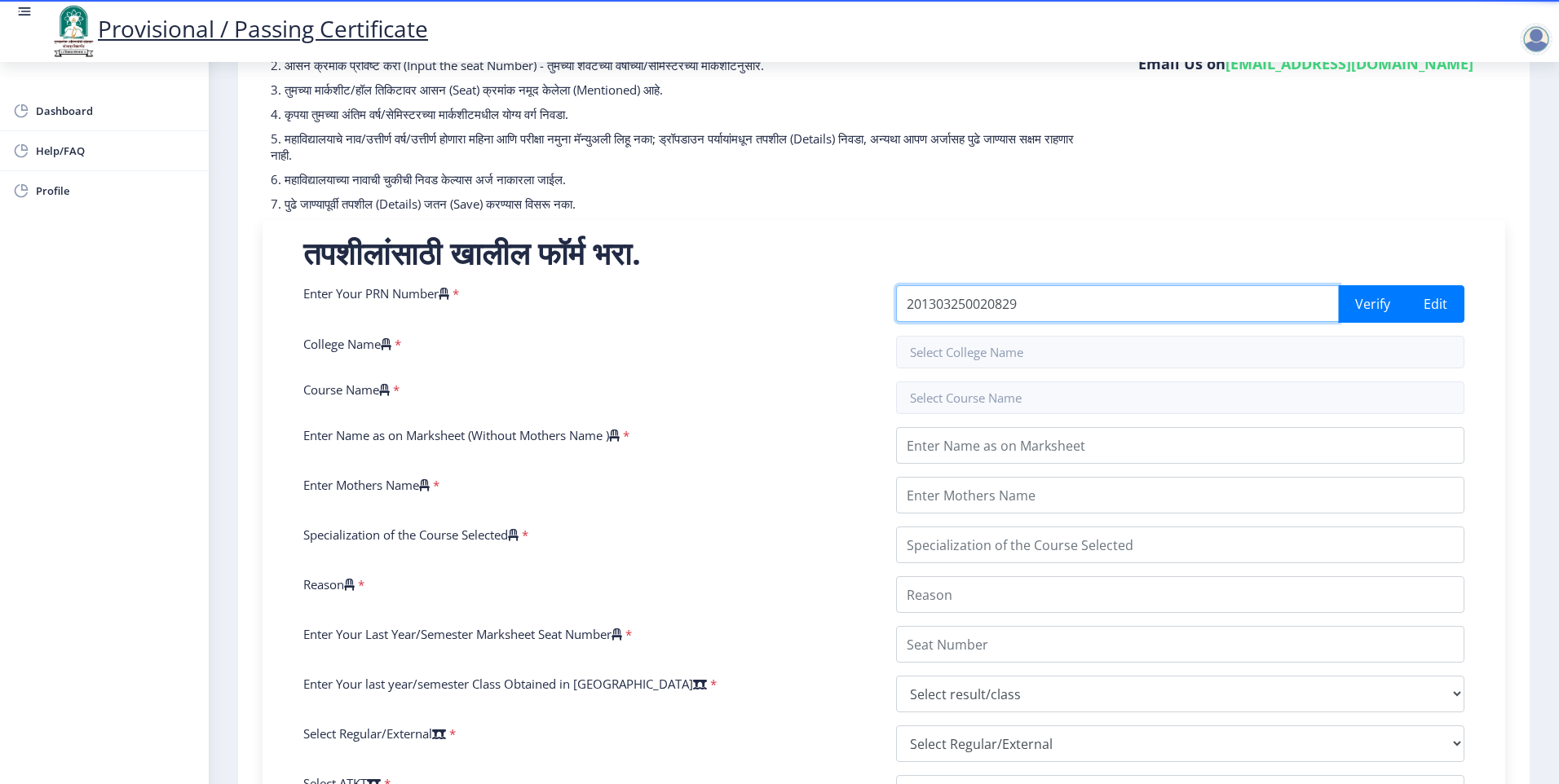
type input "2013032500208291"
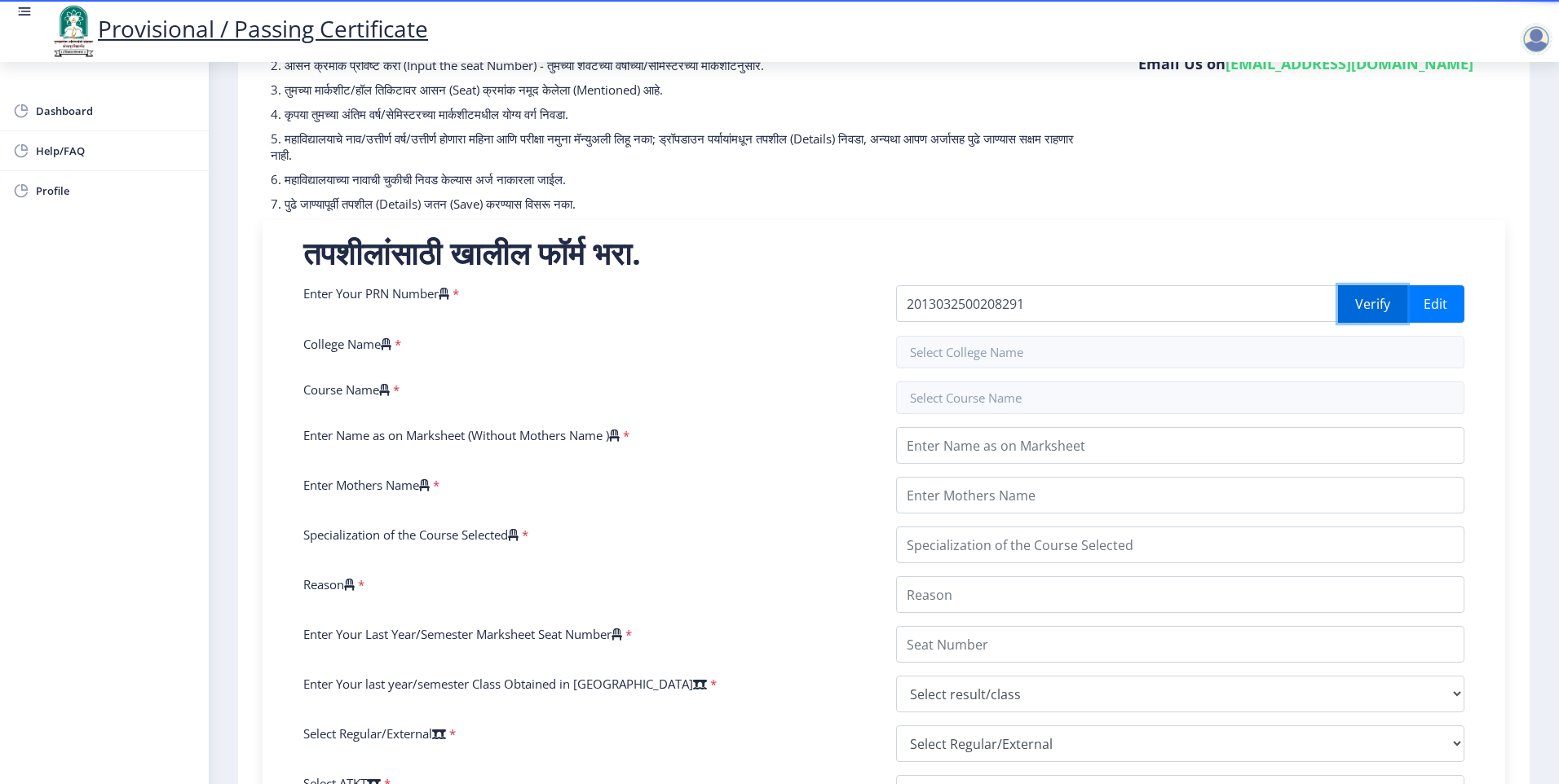
click at [1368, 304] on button "Verify" at bounding box center [1372, 304] width 69 height 38
click at [1052, 356] on input "text" at bounding box center [1180, 351] width 568 height 33
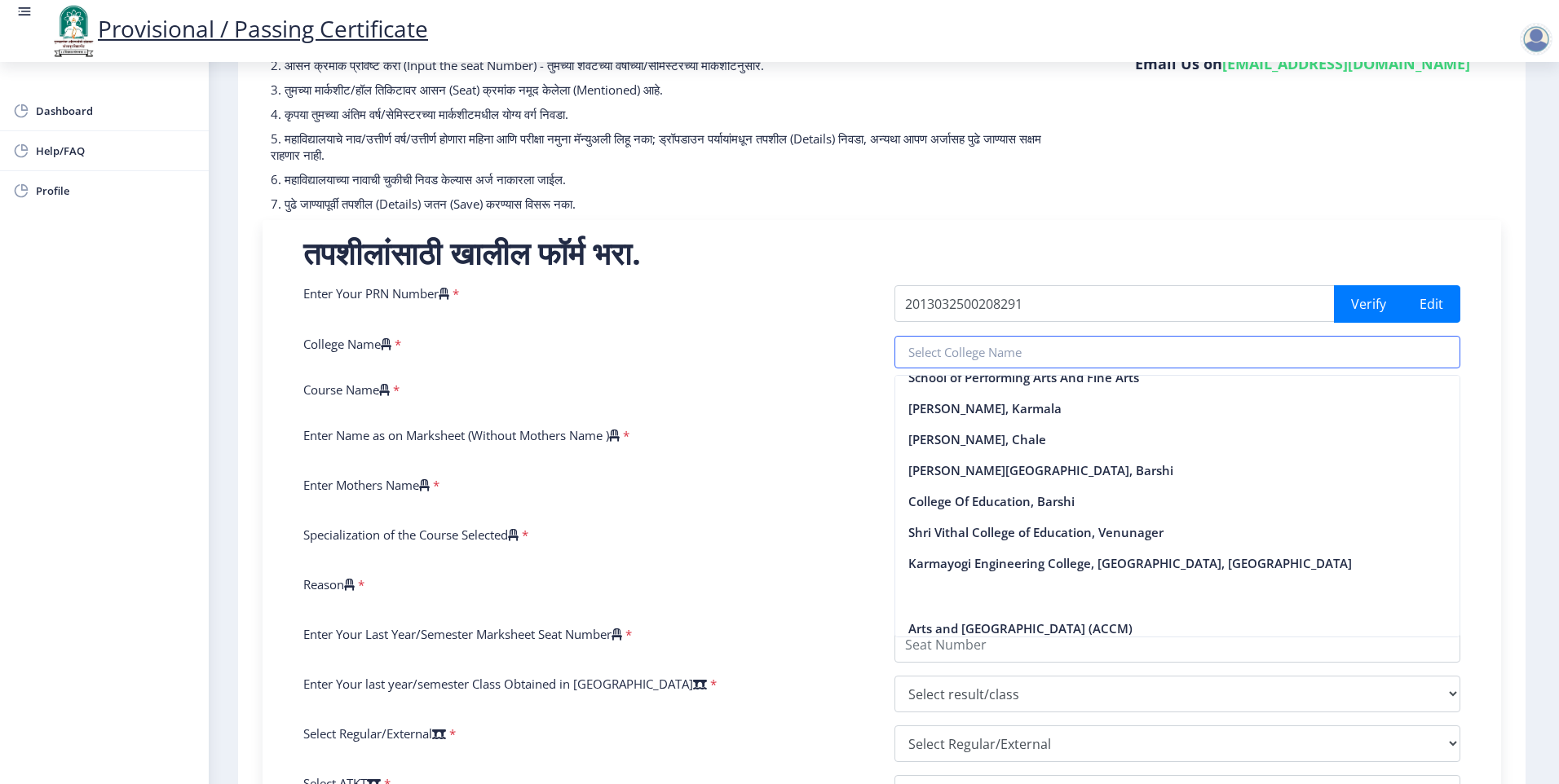
scroll to position [6303, 0]
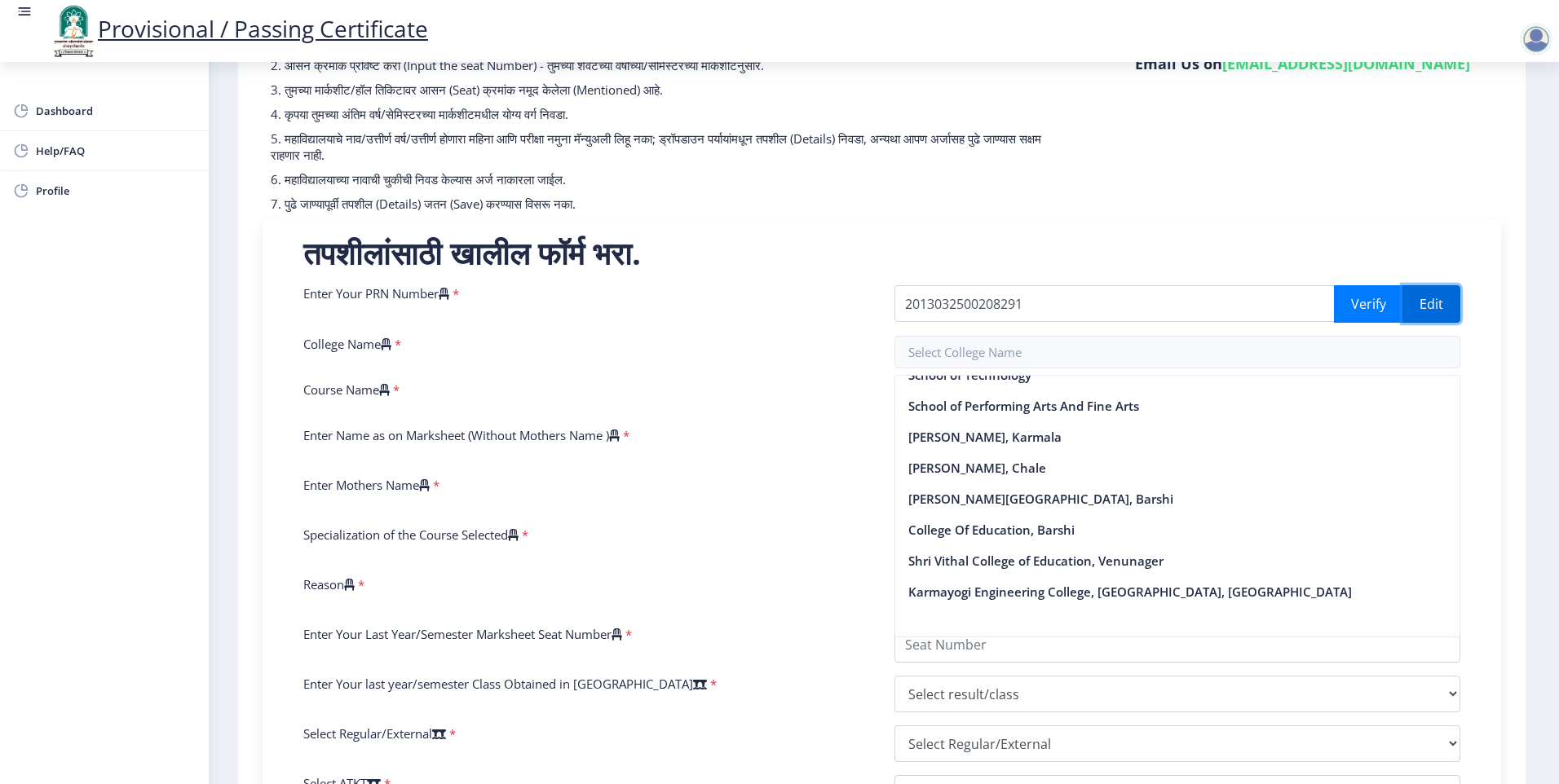
click at [1428, 297] on button "Edit" at bounding box center [1431, 304] width 58 height 38
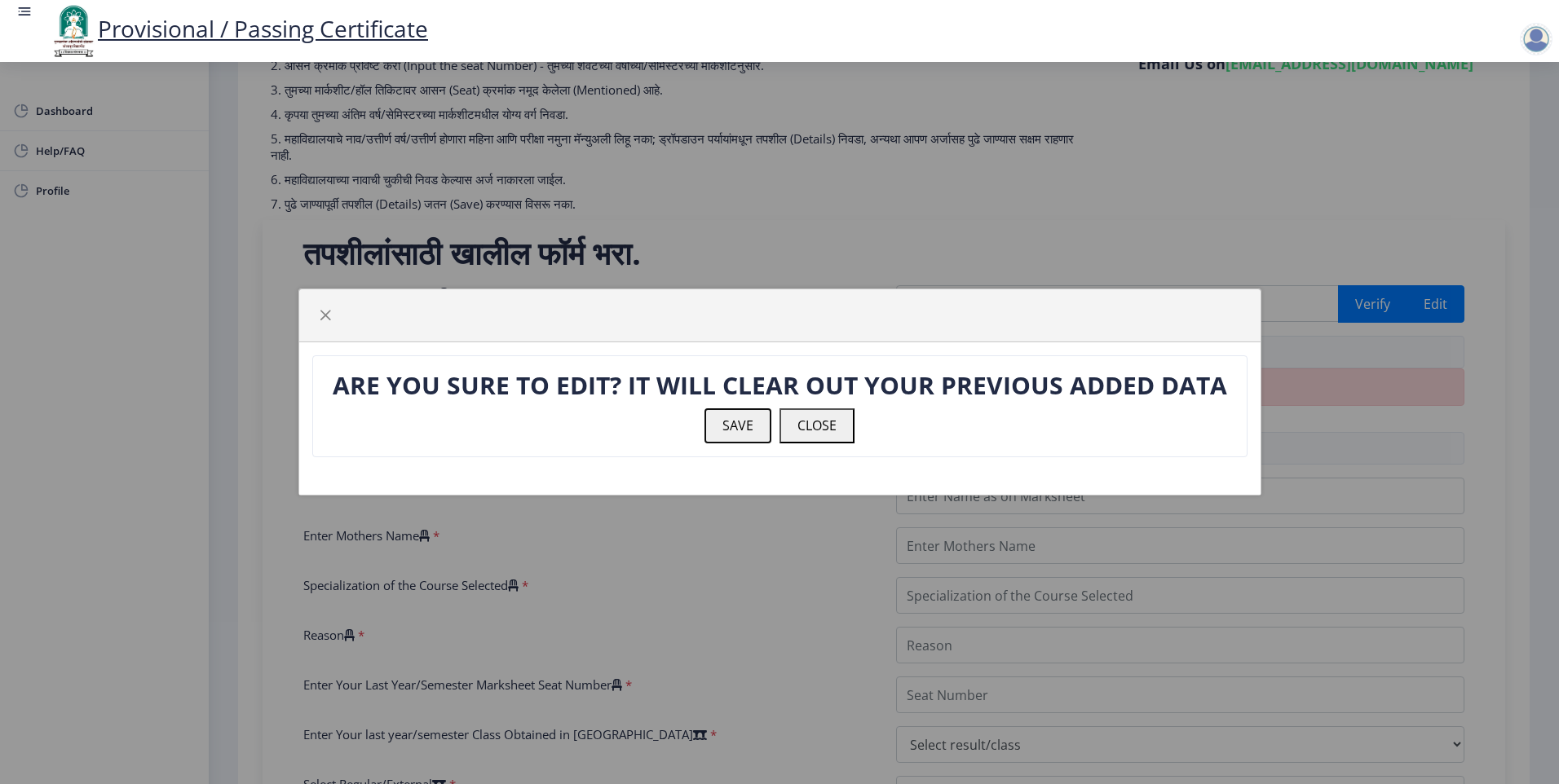
click at [726, 423] on button "SAVE" at bounding box center [738, 425] width 67 height 34
click at [751, 427] on button "SAVE" at bounding box center [738, 425] width 67 height 34
click at [833, 427] on button "CLOSE" at bounding box center [818, 425] width 75 height 34
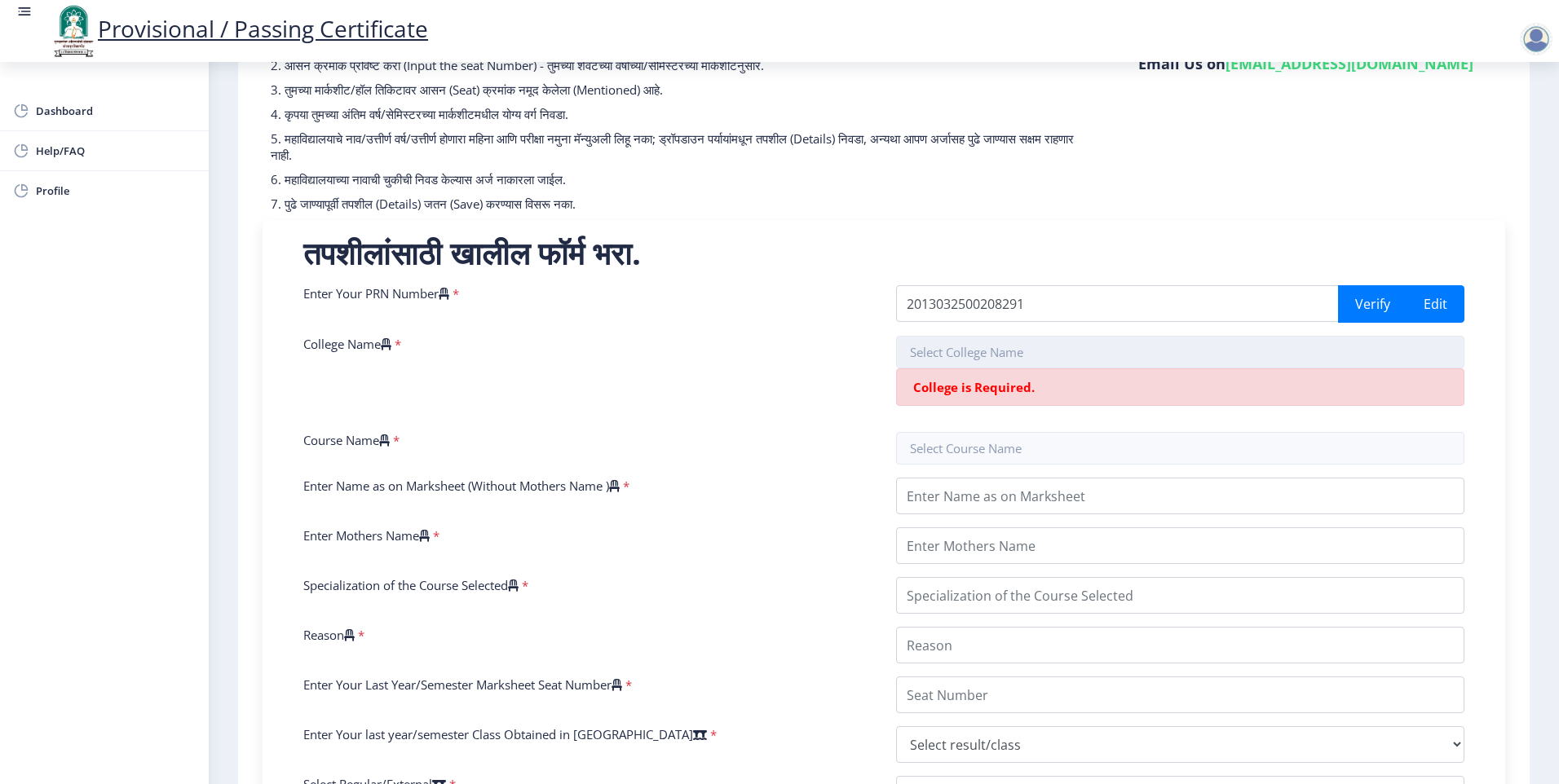
click at [1075, 342] on input "text" at bounding box center [1180, 351] width 568 height 33
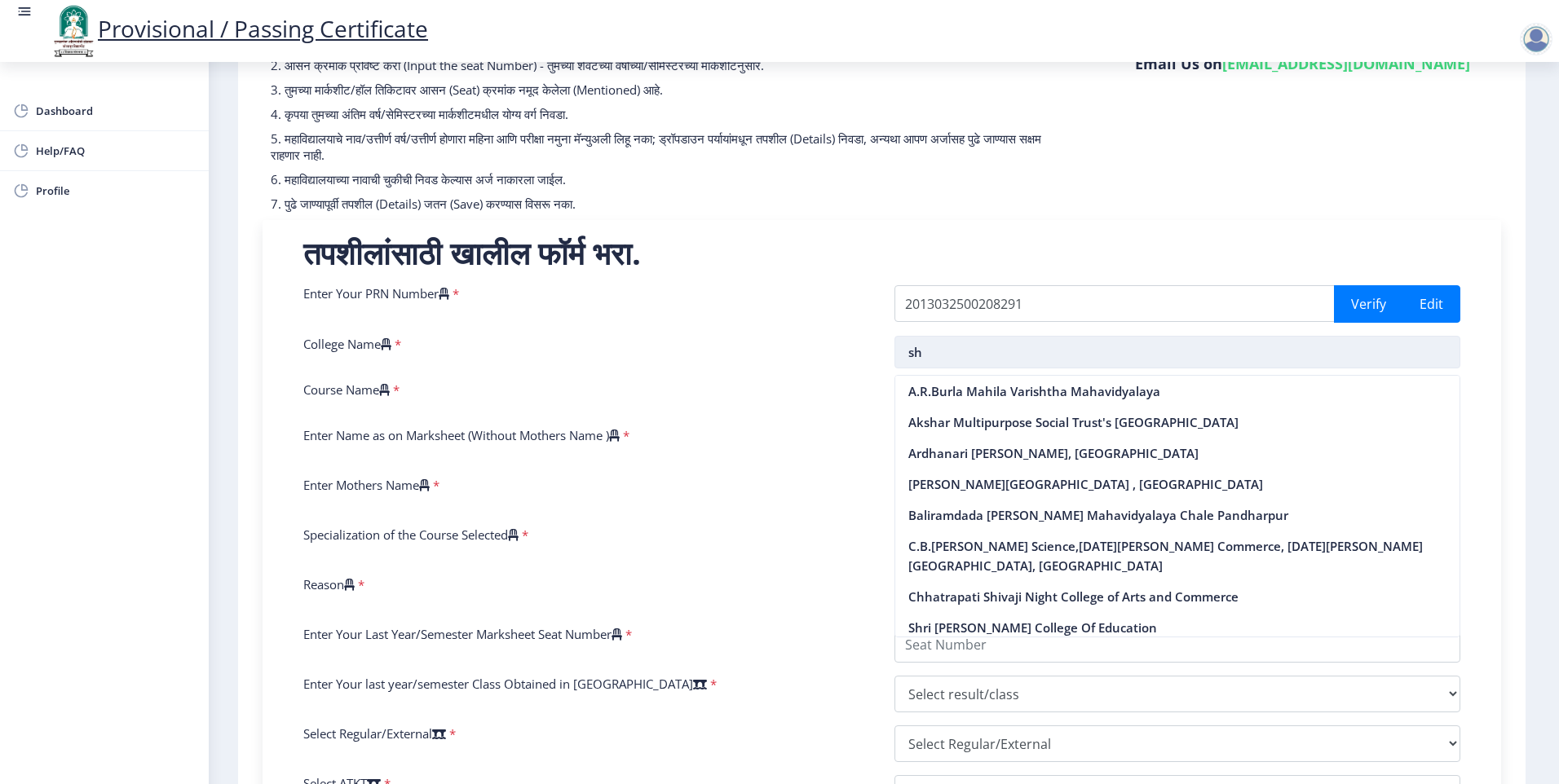
type input "s"
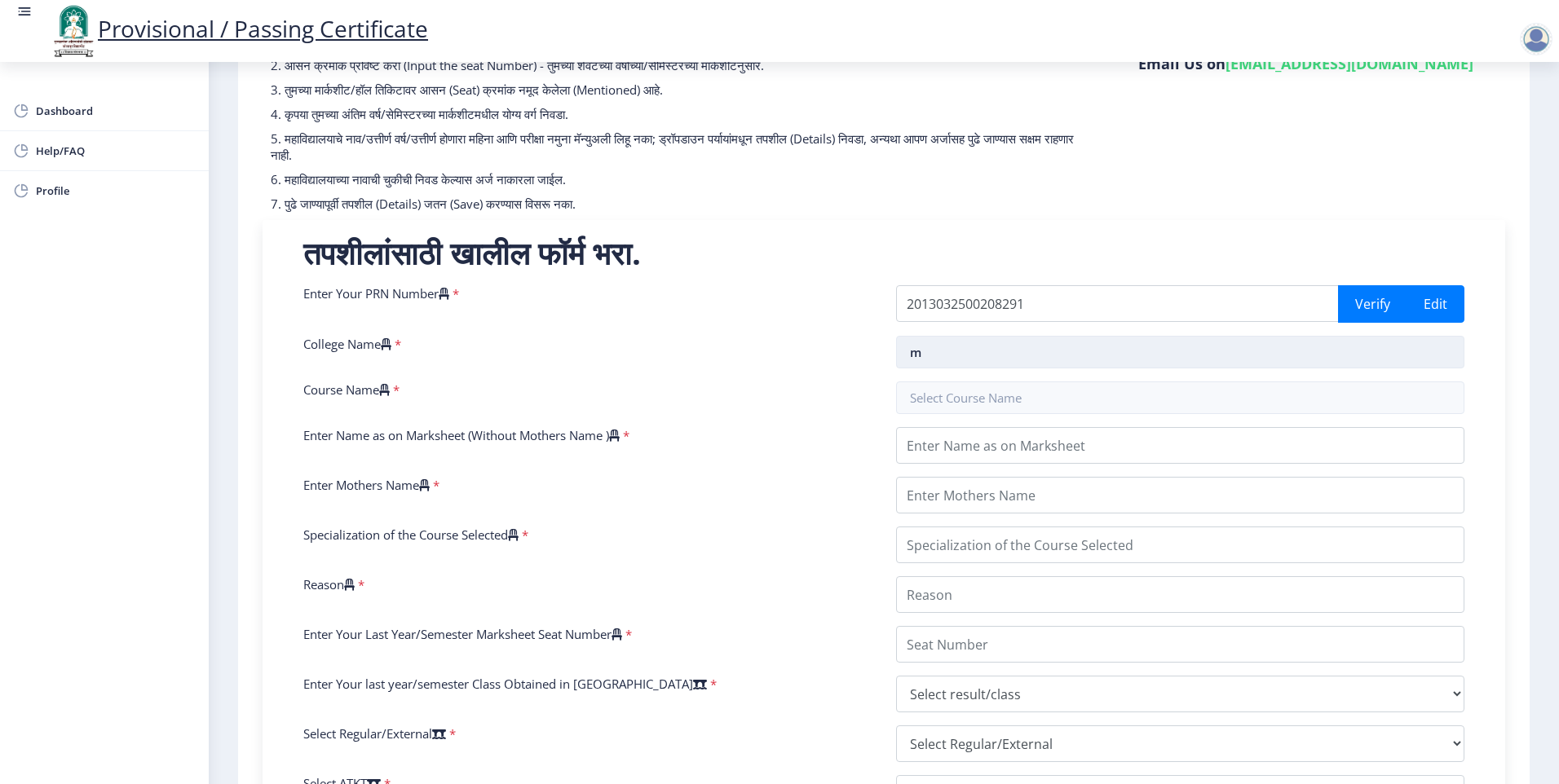
type input "m"
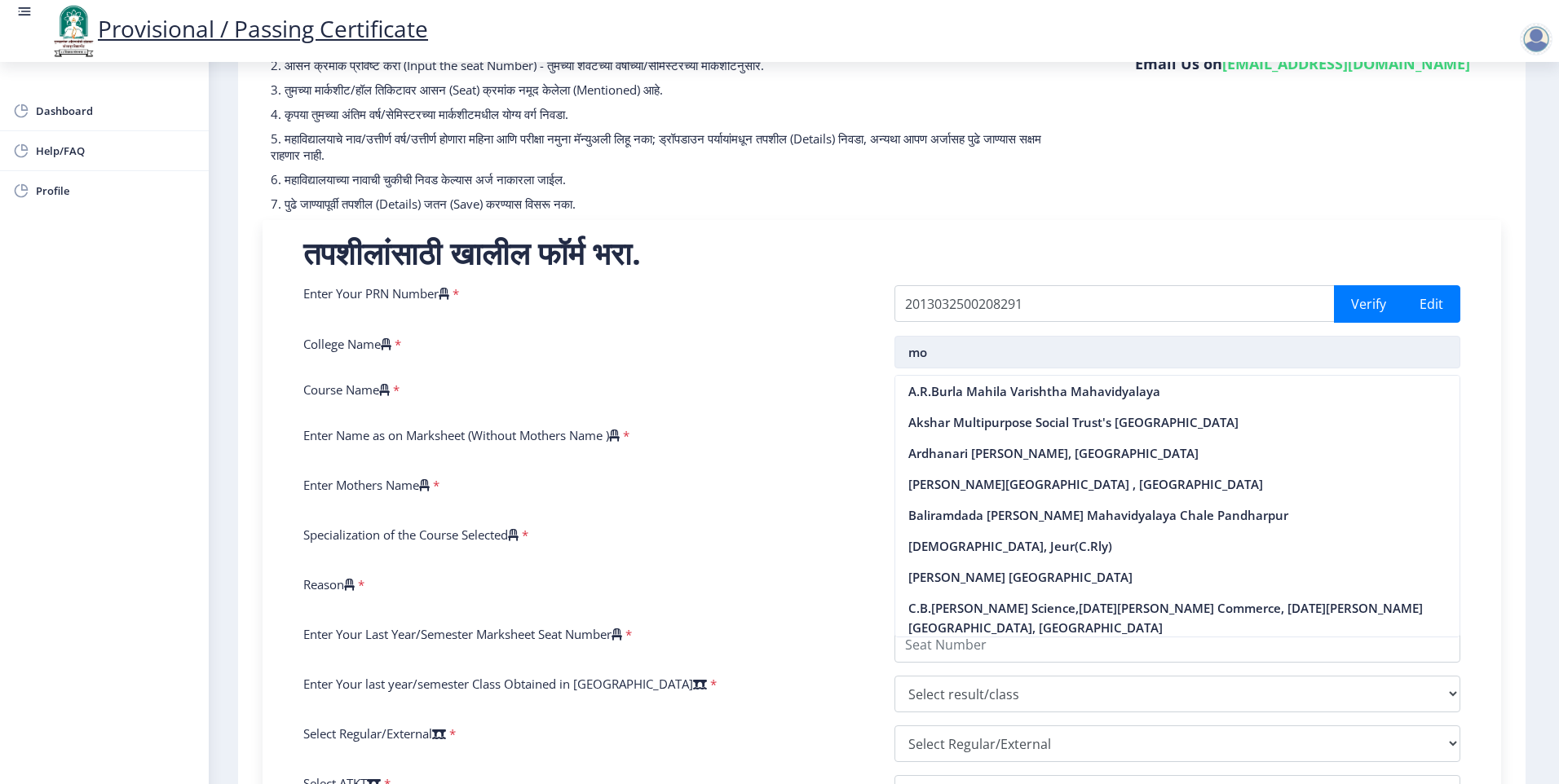
type input "m"
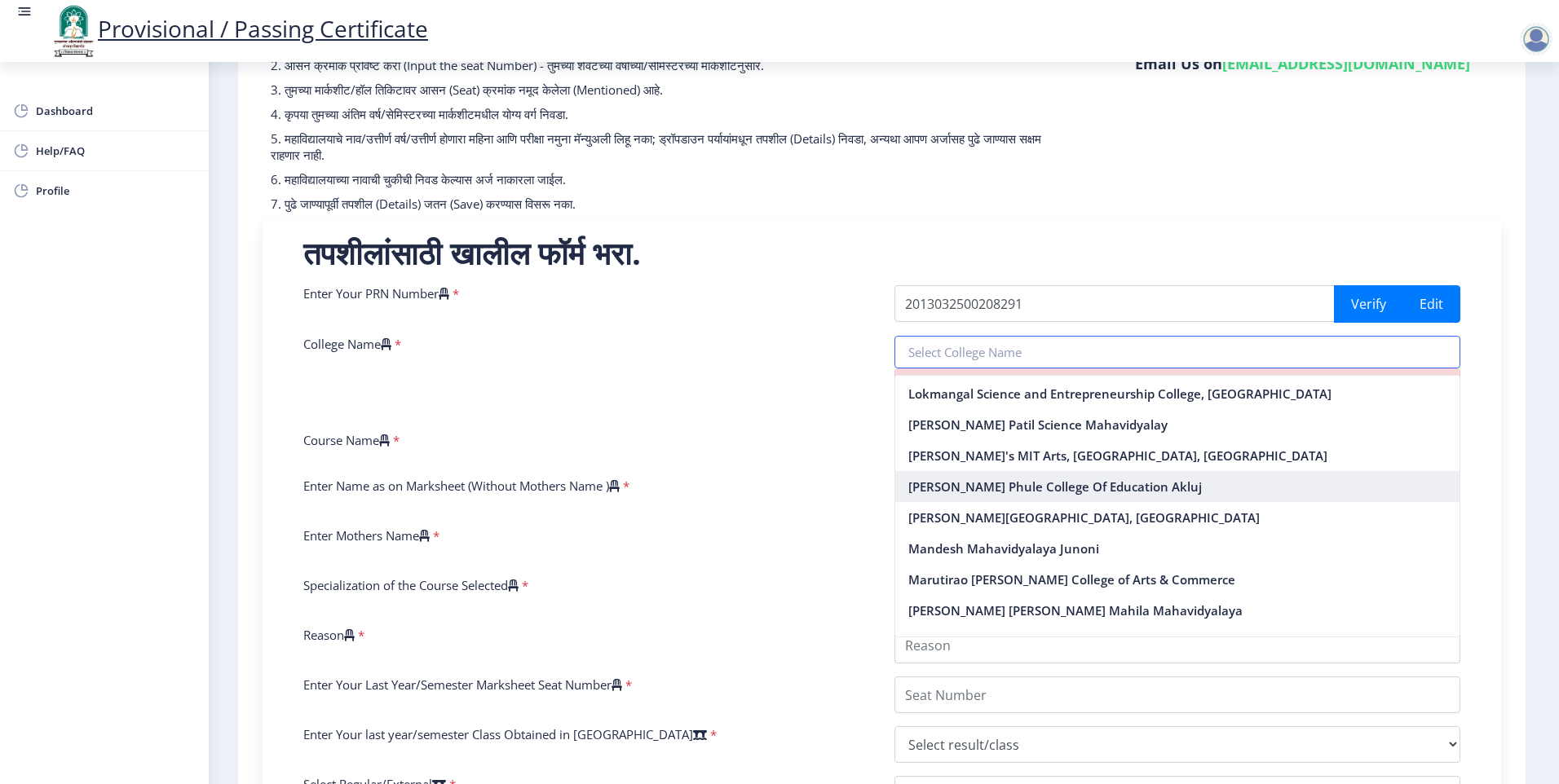
scroll to position [1304, 0]
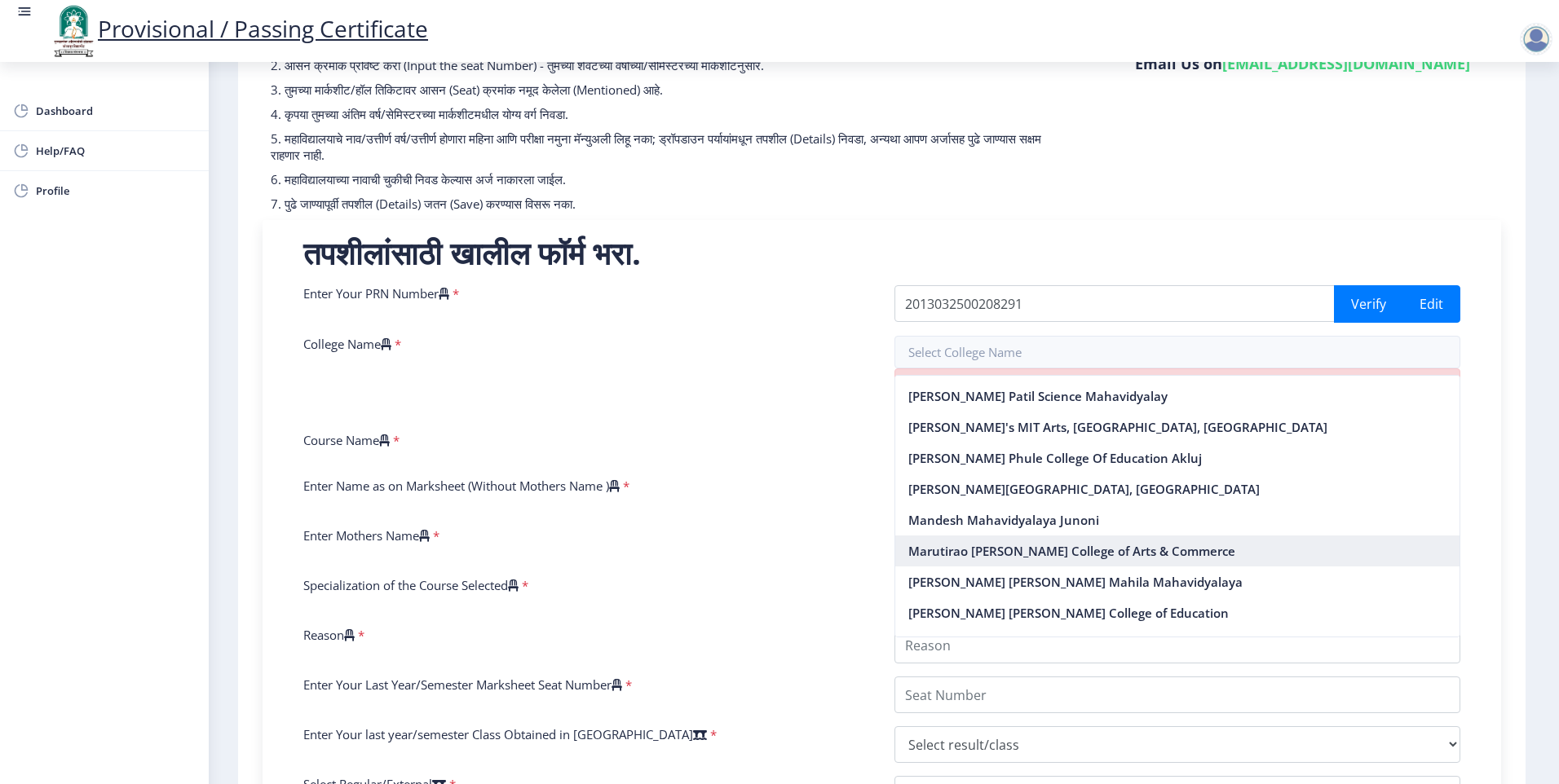
click at [1014, 535] on nb-option "Marutirao [PERSON_NAME] College of Arts & Commerce" at bounding box center [1177, 551] width 565 height 31
type input "Marutirao [PERSON_NAME] College of Arts & Commerce"
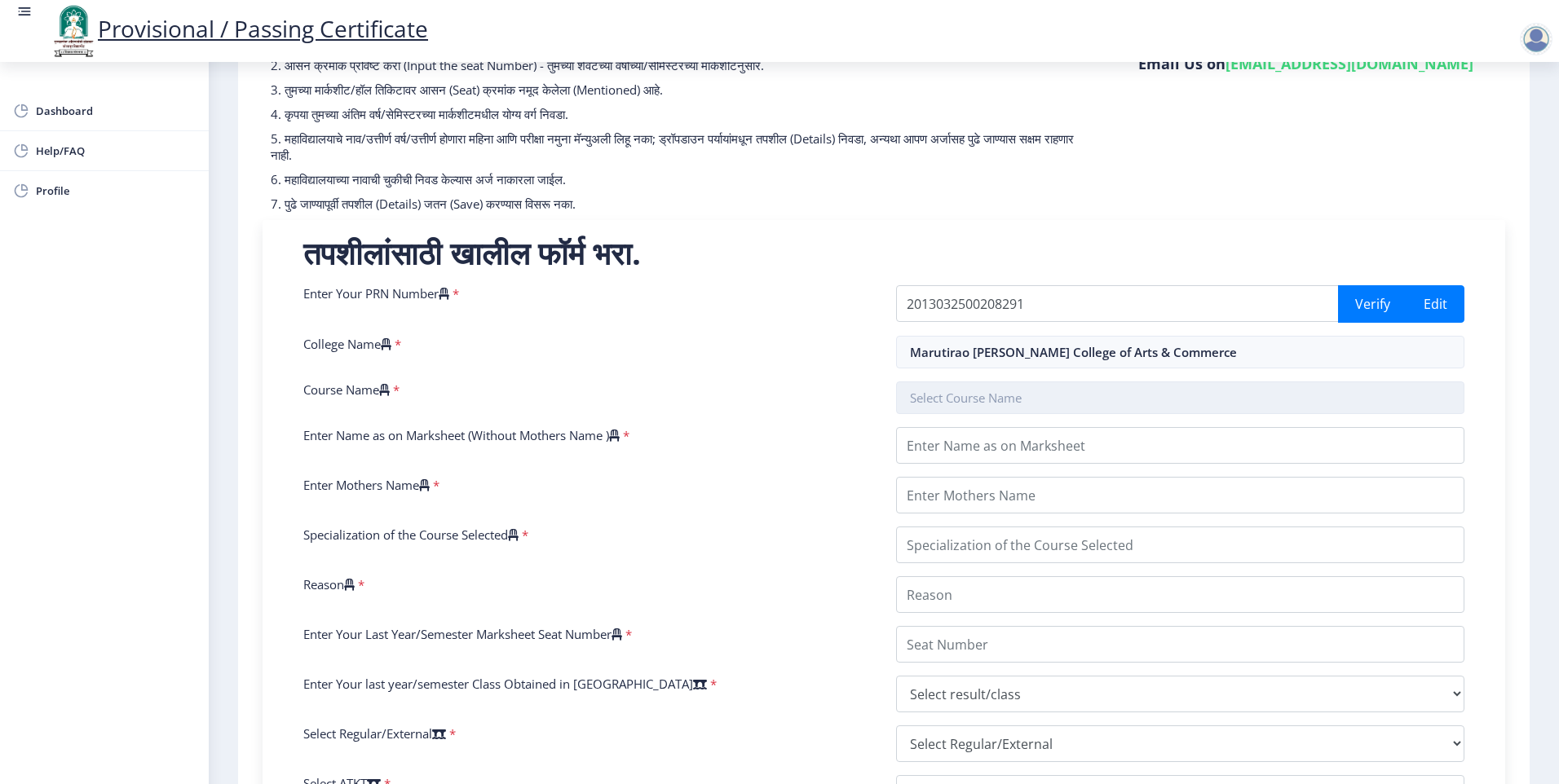
click at [977, 407] on input "text" at bounding box center [1180, 397] width 568 height 33
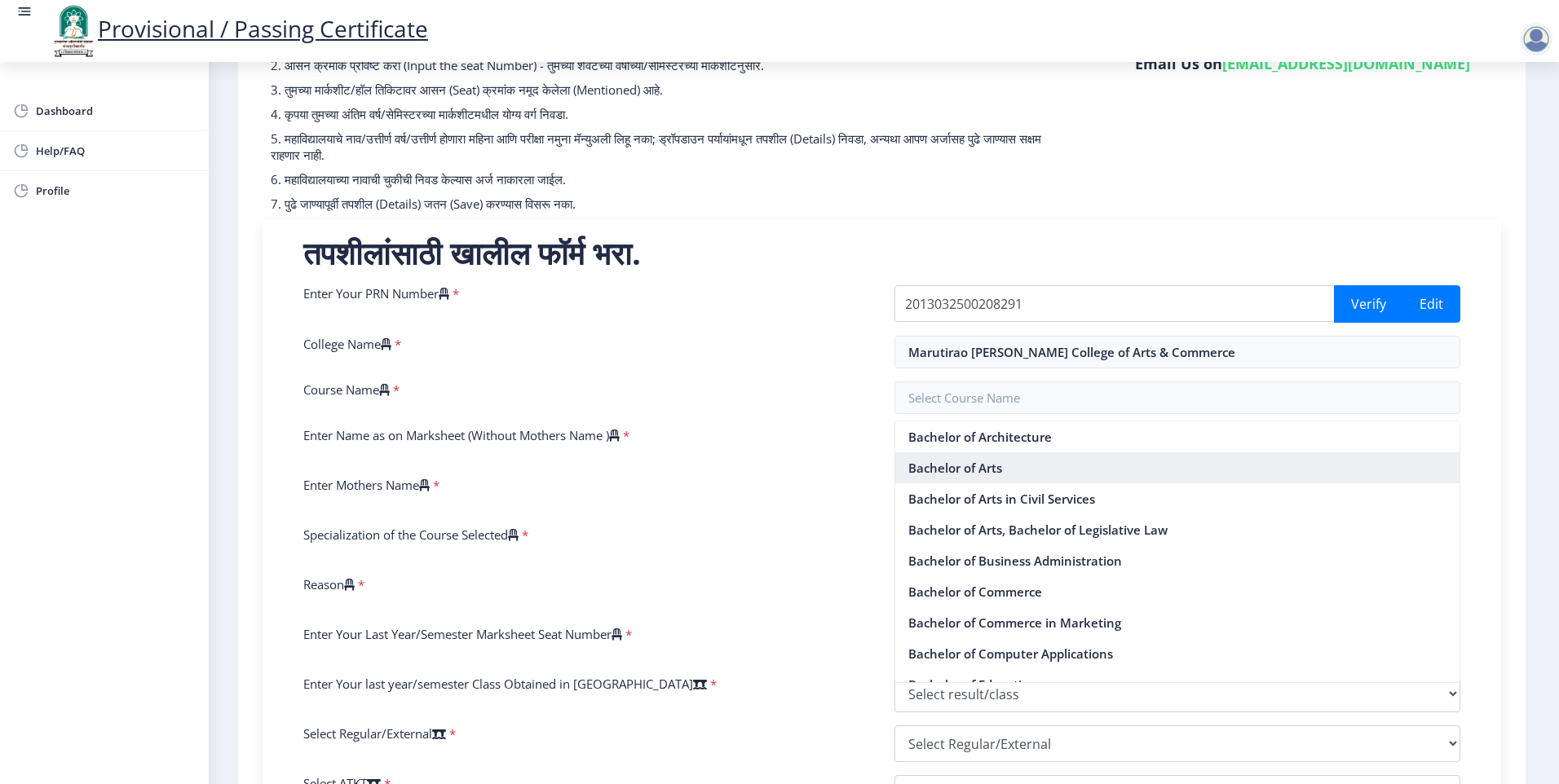
click at [980, 471] on nb-option "Bachelor of Arts" at bounding box center [1177, 468] width 565 height 31
type input "Bachelor of Arts"
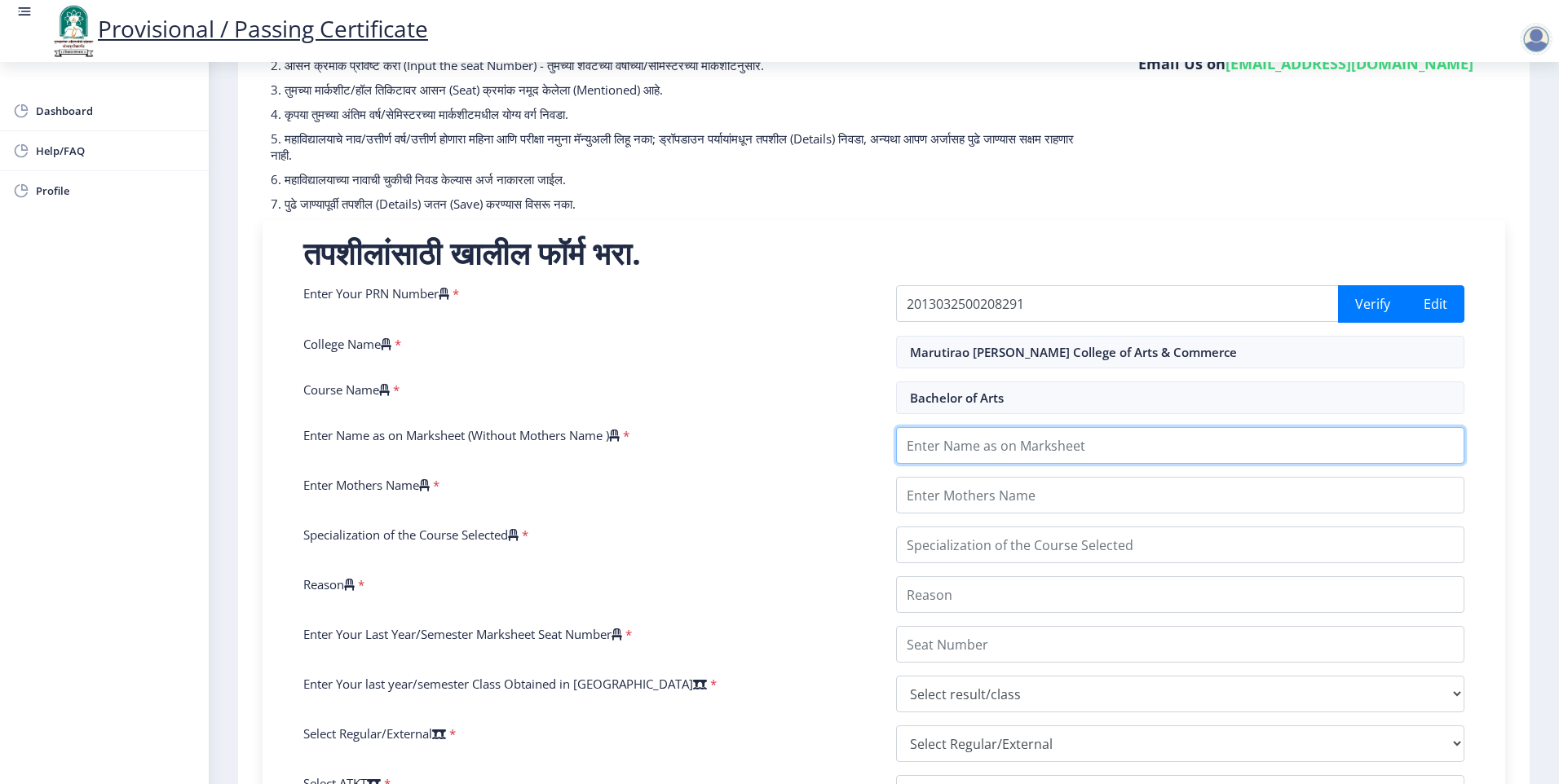
click at [988, 445] on input "Enter Name as on Marksheet (Without Mothers Name )" at bounding box center [1180, 446] width 568 height 37
type input "[PERSON_NAME]"
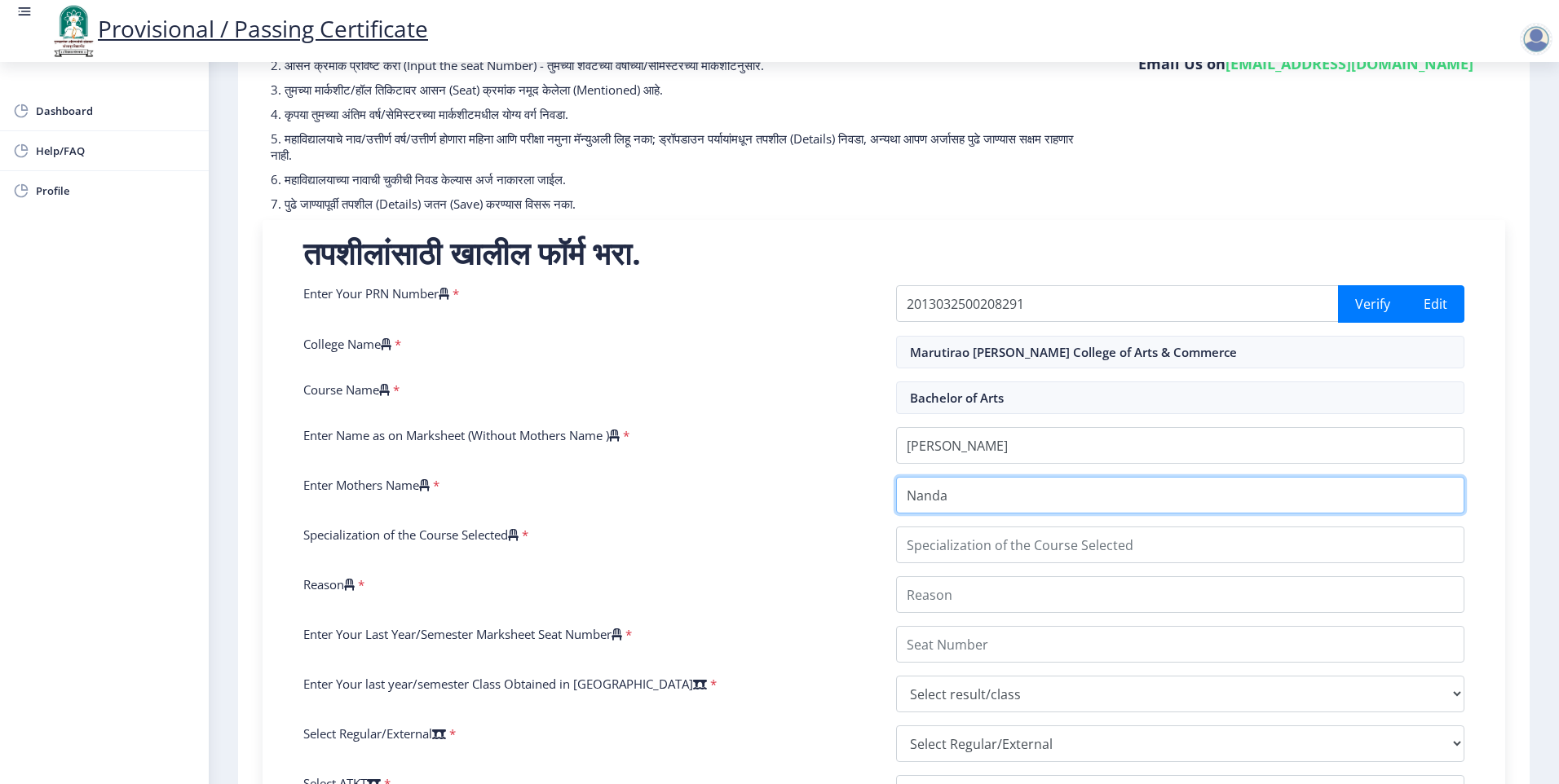
type input "Nanda"
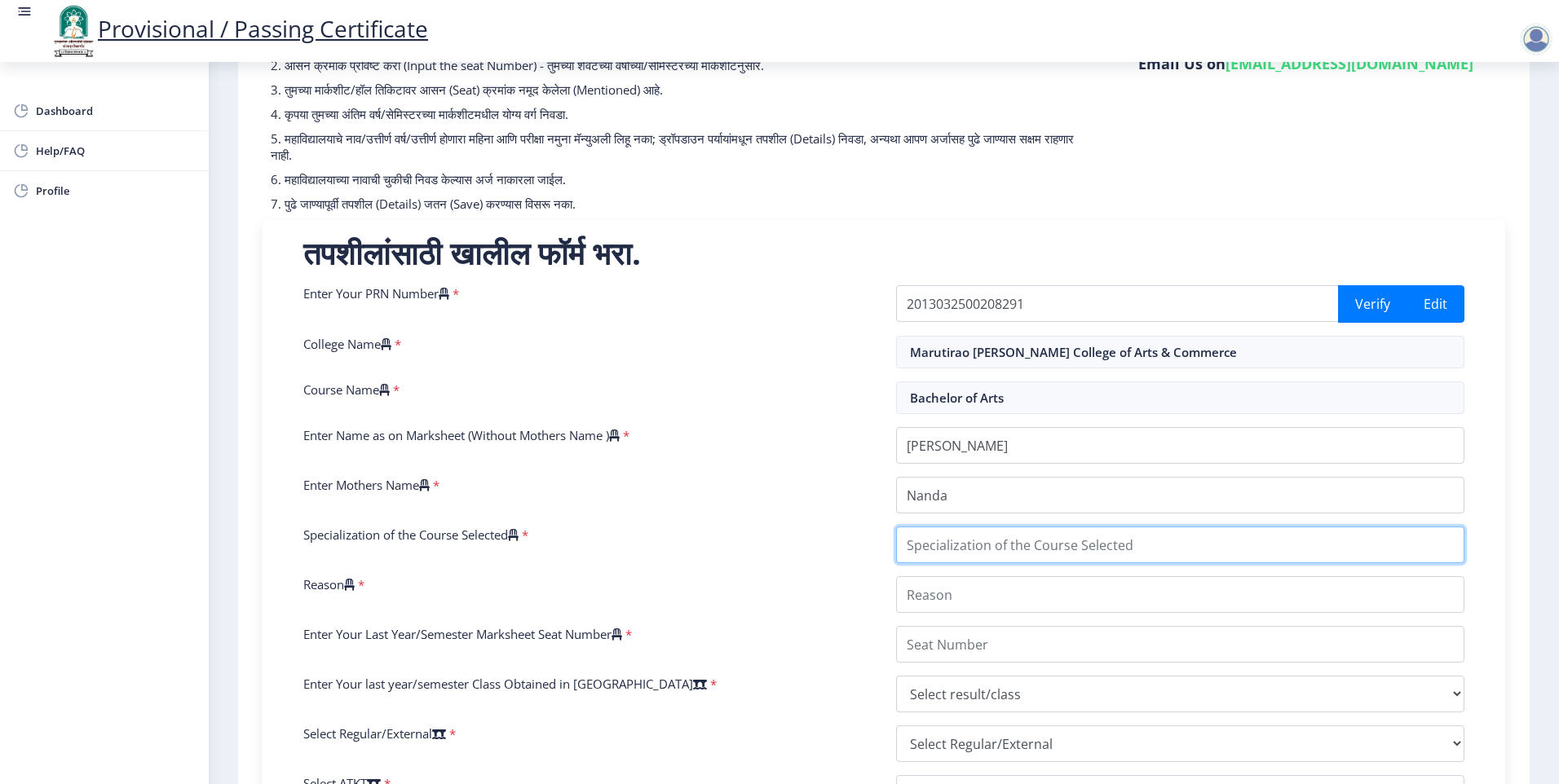
click at [1027, 536] on input "Specialization of the Course Selected" at bounding box center [1180, 546] width 568 height 37
click at [1028, 551] on input "Specialization of the Course Selected" at bounding box center [1180, 546] width 568 height 37
type input "Arts"
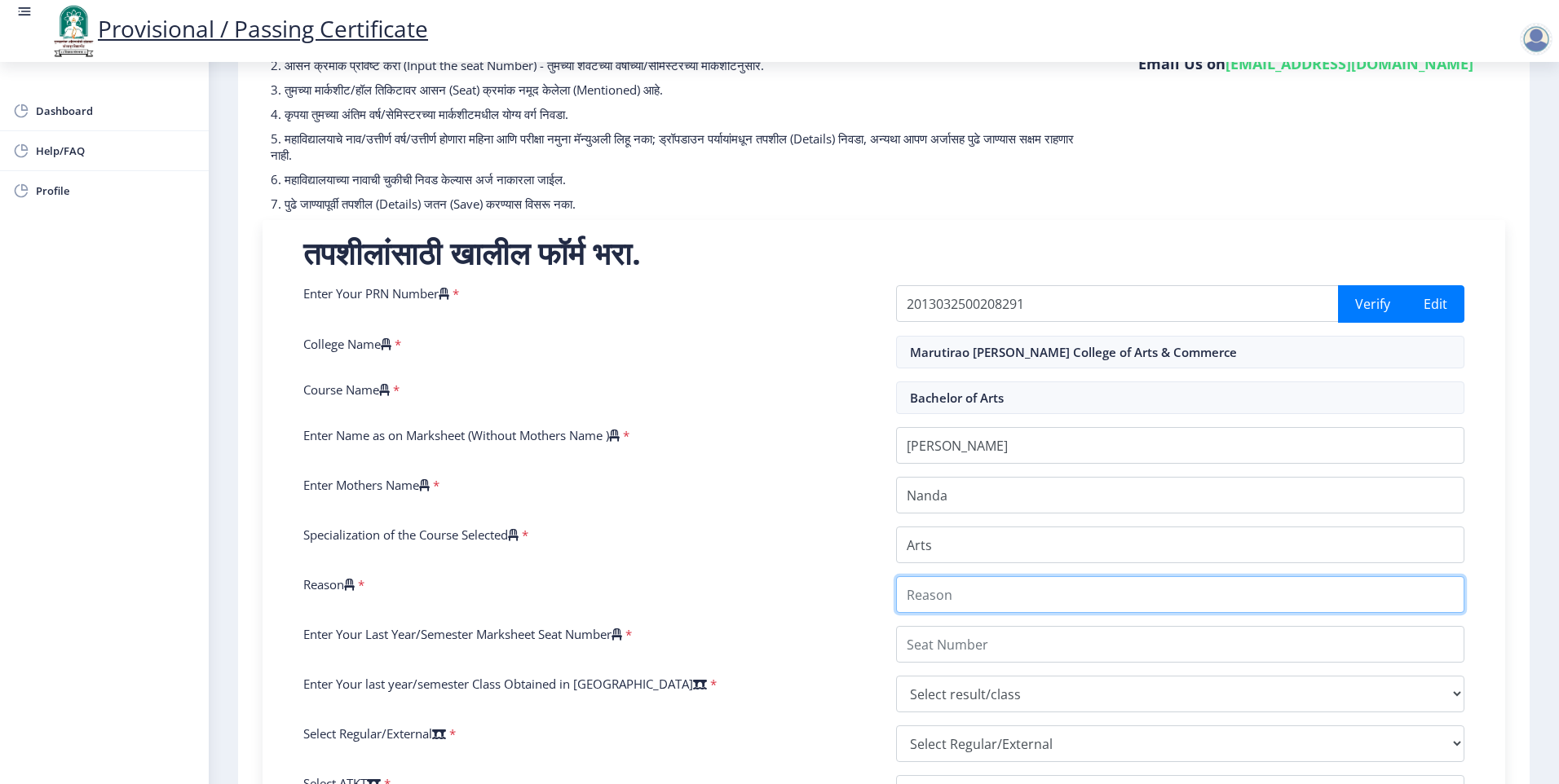
click at [963, 607] on input "Reason" at bounding box center [1180, 595] width 568 height 37
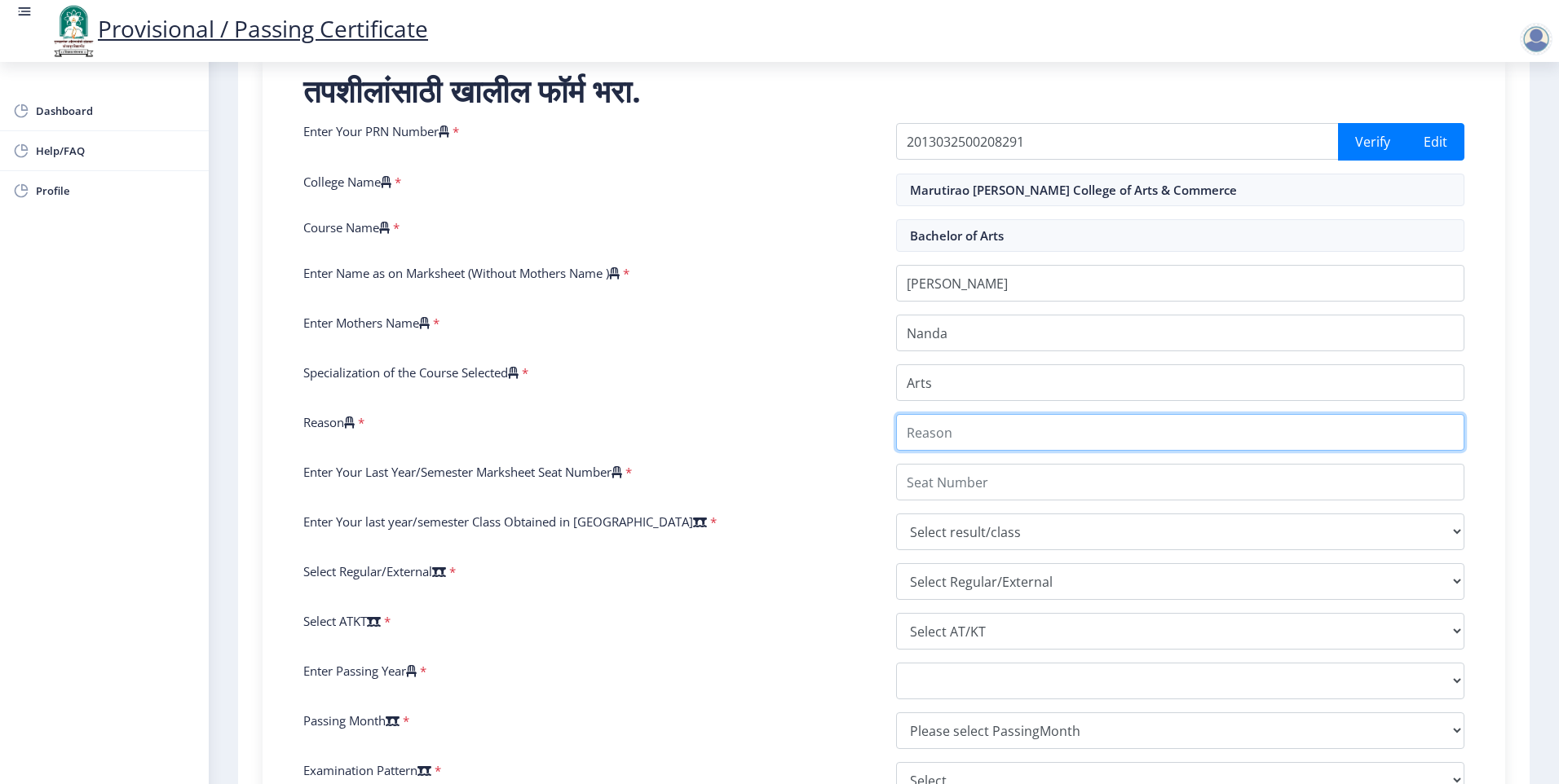
scroll to position [326, 0]
click at [958, 438] on input "Reason" at bounding box center [1180, 432] width 568 height 37
type input "etc"
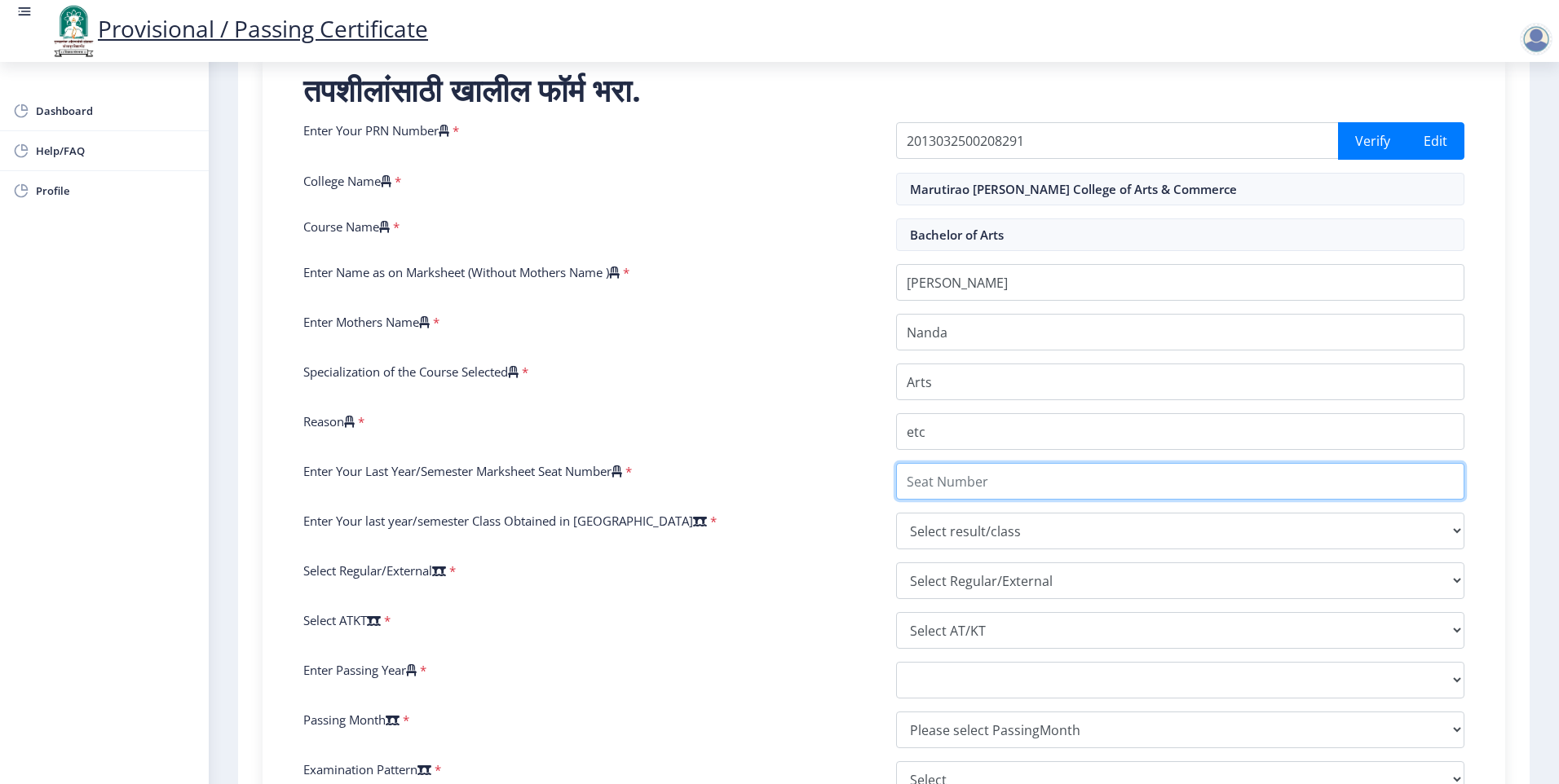
click at [962, 489] on input "Enter Your Last Year/Semester Marksheet Seat Number" at bounding box center [1180, 482] width 568 height 37
type input "008619"
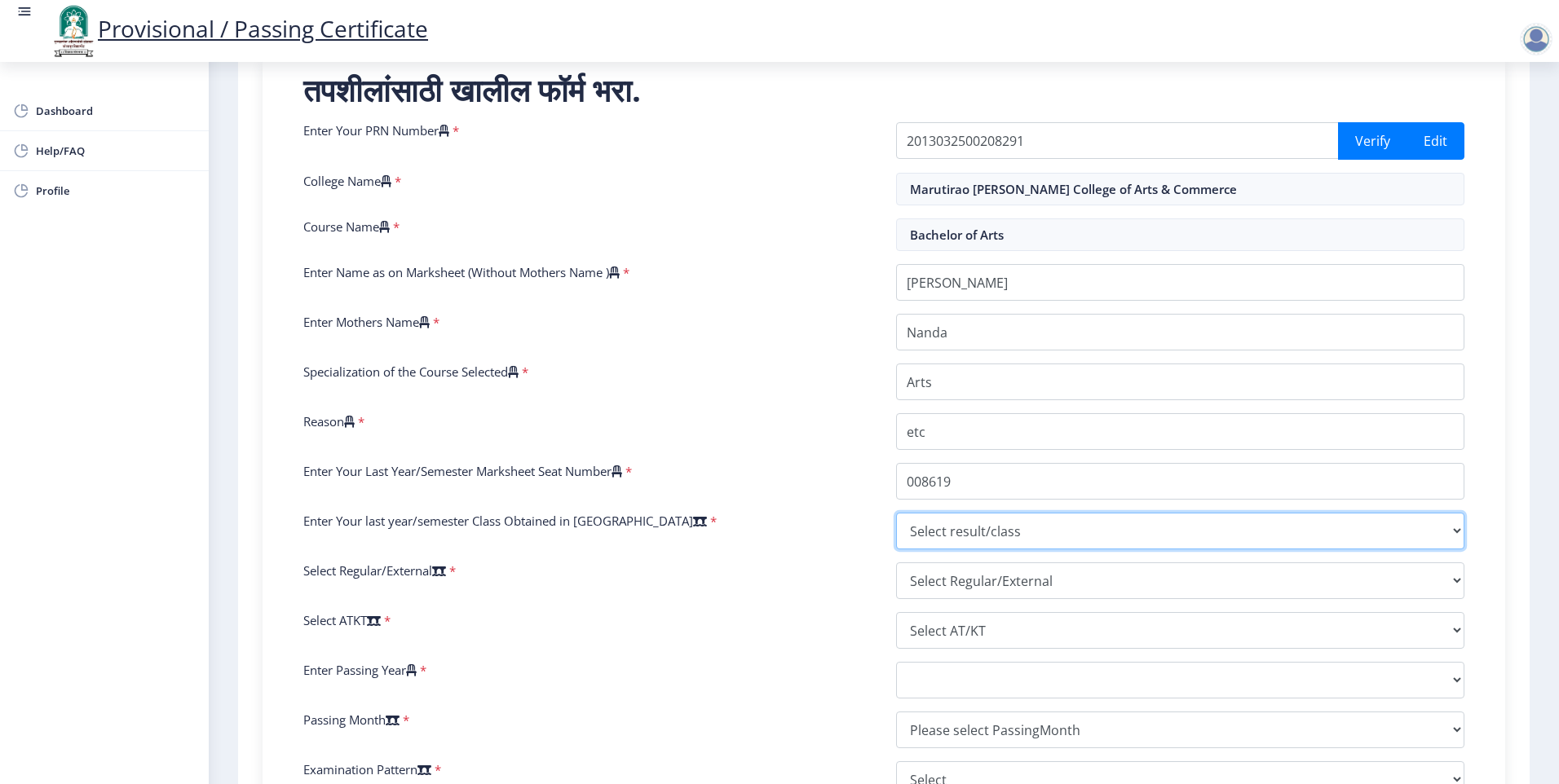
click at [942, 520] on select "Select result/class DISTINCTION FIRST CLASS HIGHER SECOND CLASS SECOND CLASS PA…" at bounding box center [1180, 531] width 568 height 37
select select "FIRST CLASS"
click at [896, 513] on select "Select result/class DISTINCTION FIRST CLASS HIGHER SECOND CLASS SECOND CLASS PA…" at bounding box center [1180, 531] width 568 height 37
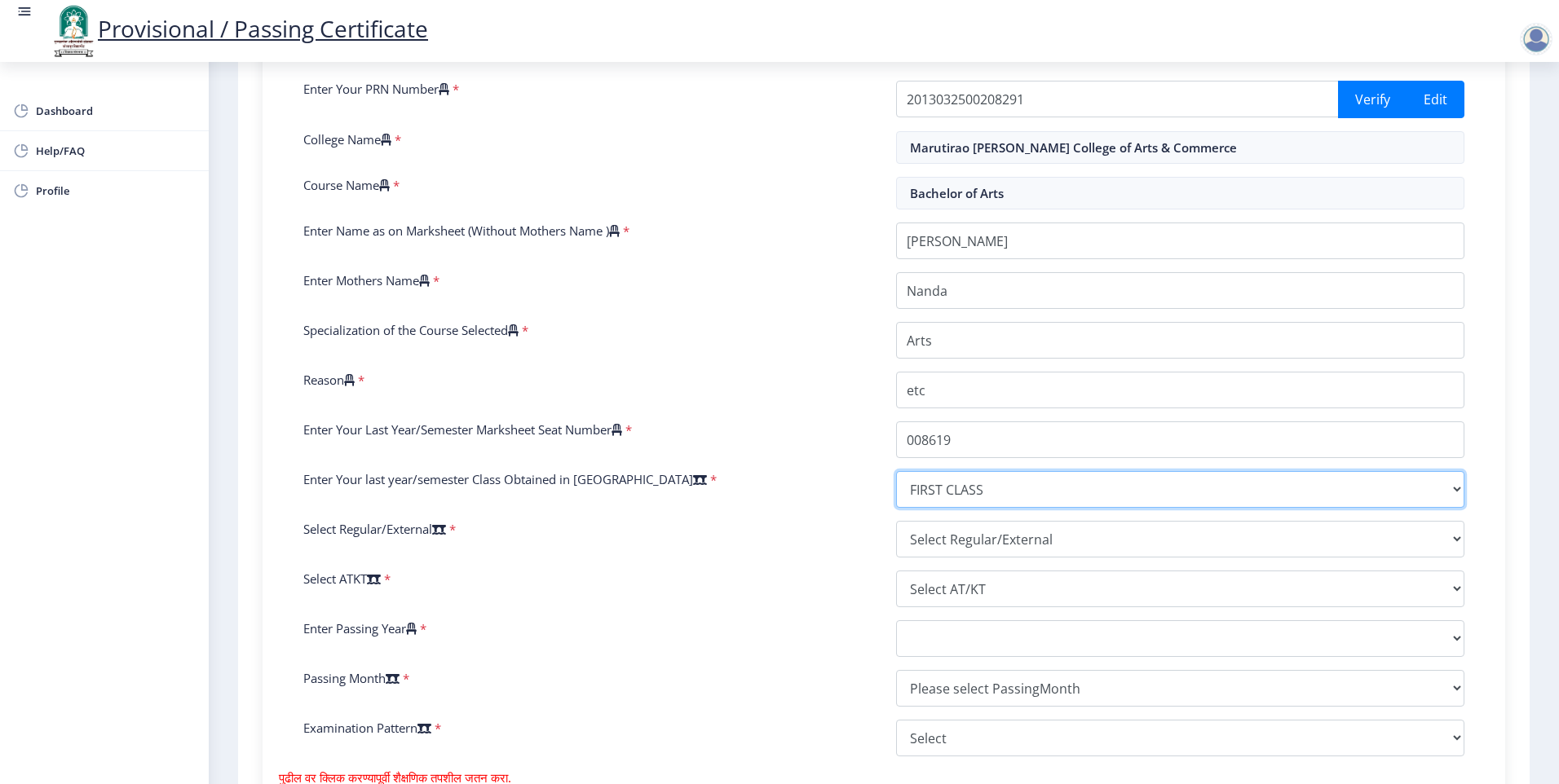
scroll to position [407, 0]
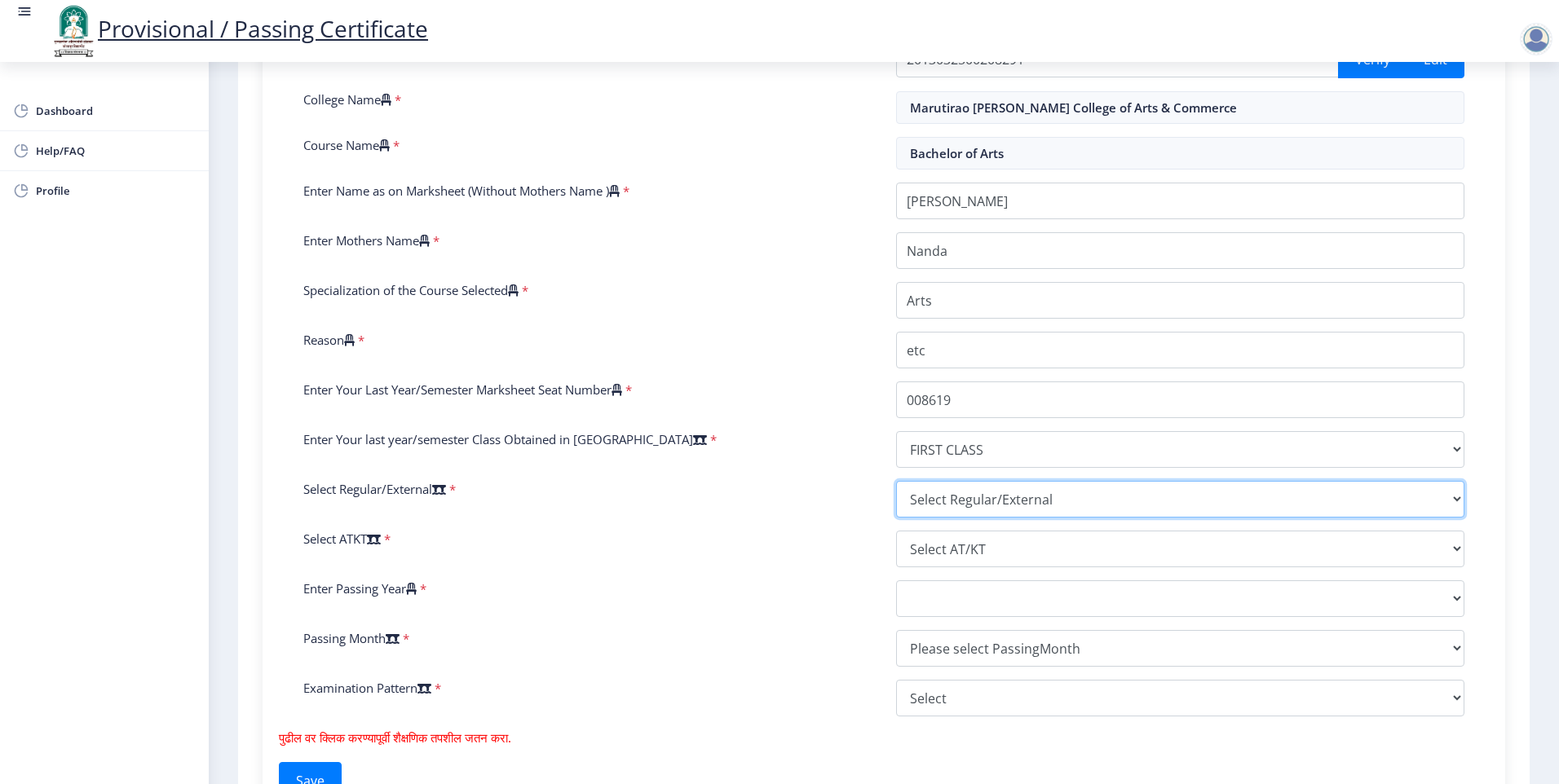
click at [946, 495] on select "Select Regular/External Regular External Special" at bounding box center [1180, 500] width 568 height 37
select select "External"
click at [896, 481] on select "Select Regular/External Regular External Special" at bounding box center [1180, 500] width 568 height 37
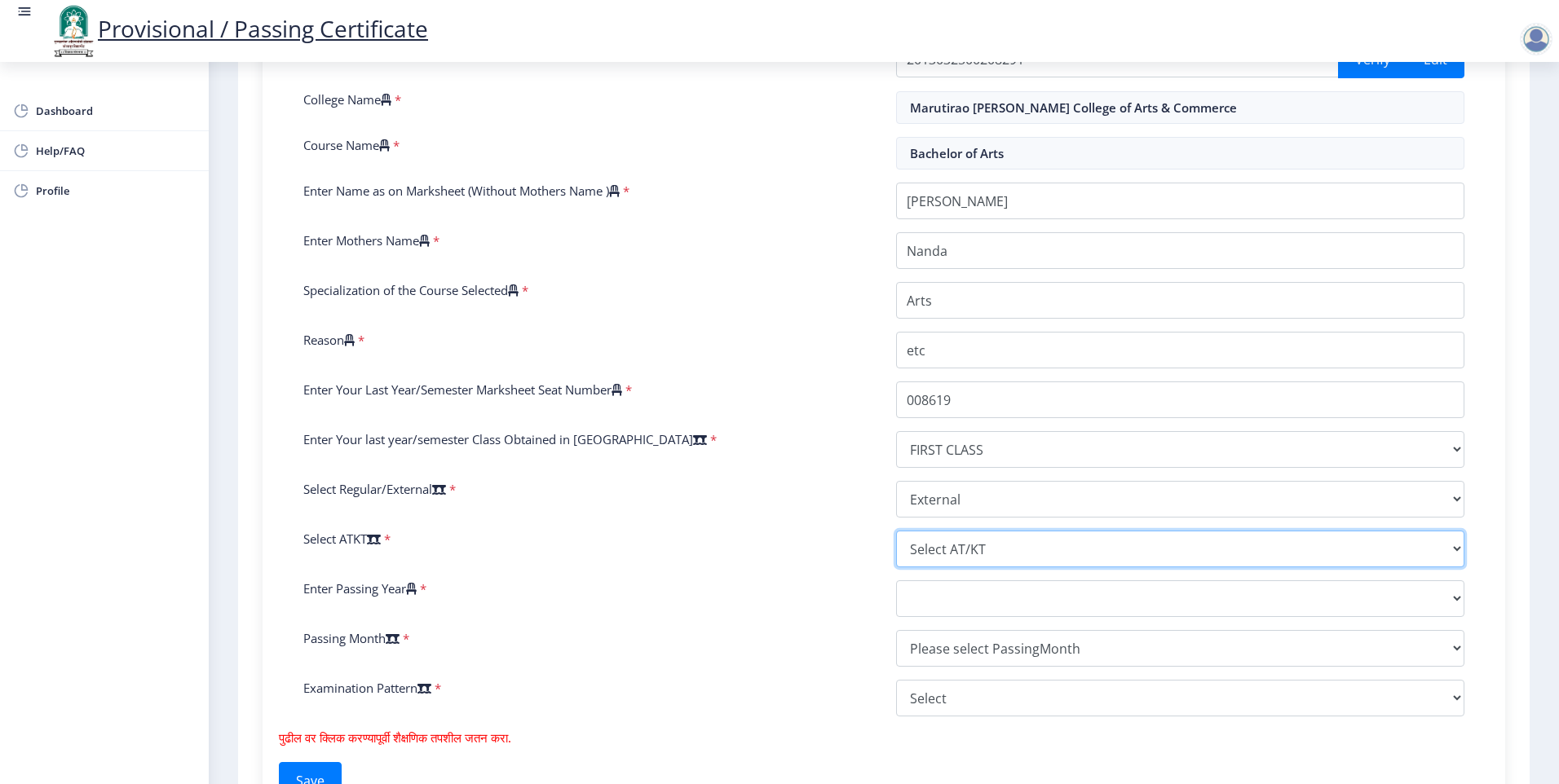
click at [966, 540] on select "Select AT/KT None ATKT" at bounding box center [1180, 549] width 568 height 37
select select "None"
click at [896, 530] on select "Select AT/KT None ATKT" at bounding box center [1180, 549] width 568 height 37
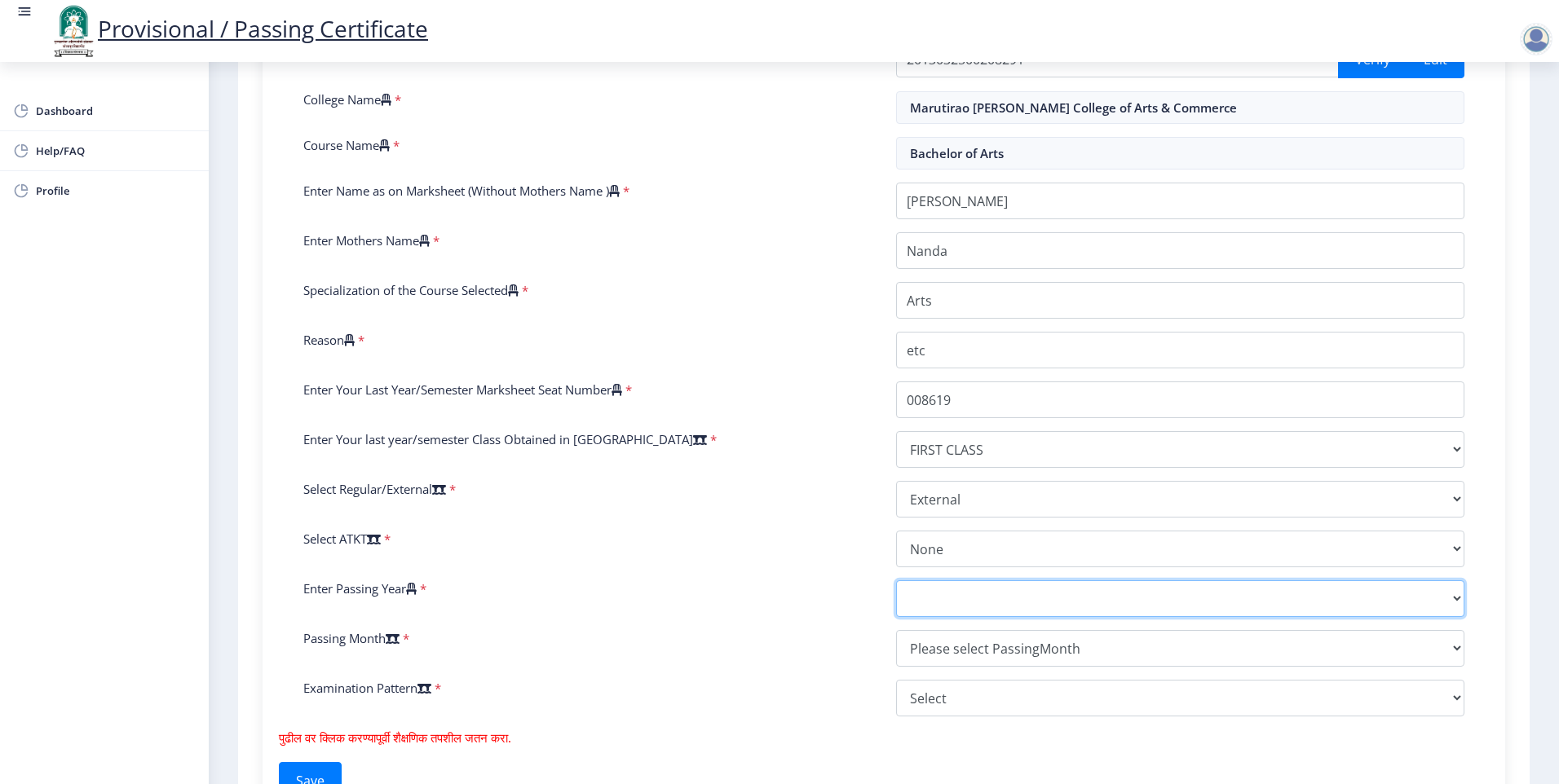
click at [963, 592] on select "2025 2024 2023 2022 2021 2020 2019 2018 2017 2016 2015 2014 2013 2012 2011 2010…" at bounding box center [1180, 599] width 568 height 37
select select "2013"
click at [896, 581] on select "2025 2024 2023 2022 2021 2020 2019 2018 2017 2016 2015 2014 2013 2012 2011 2010…" at bounding box center [1180, 599] width 568 height 37
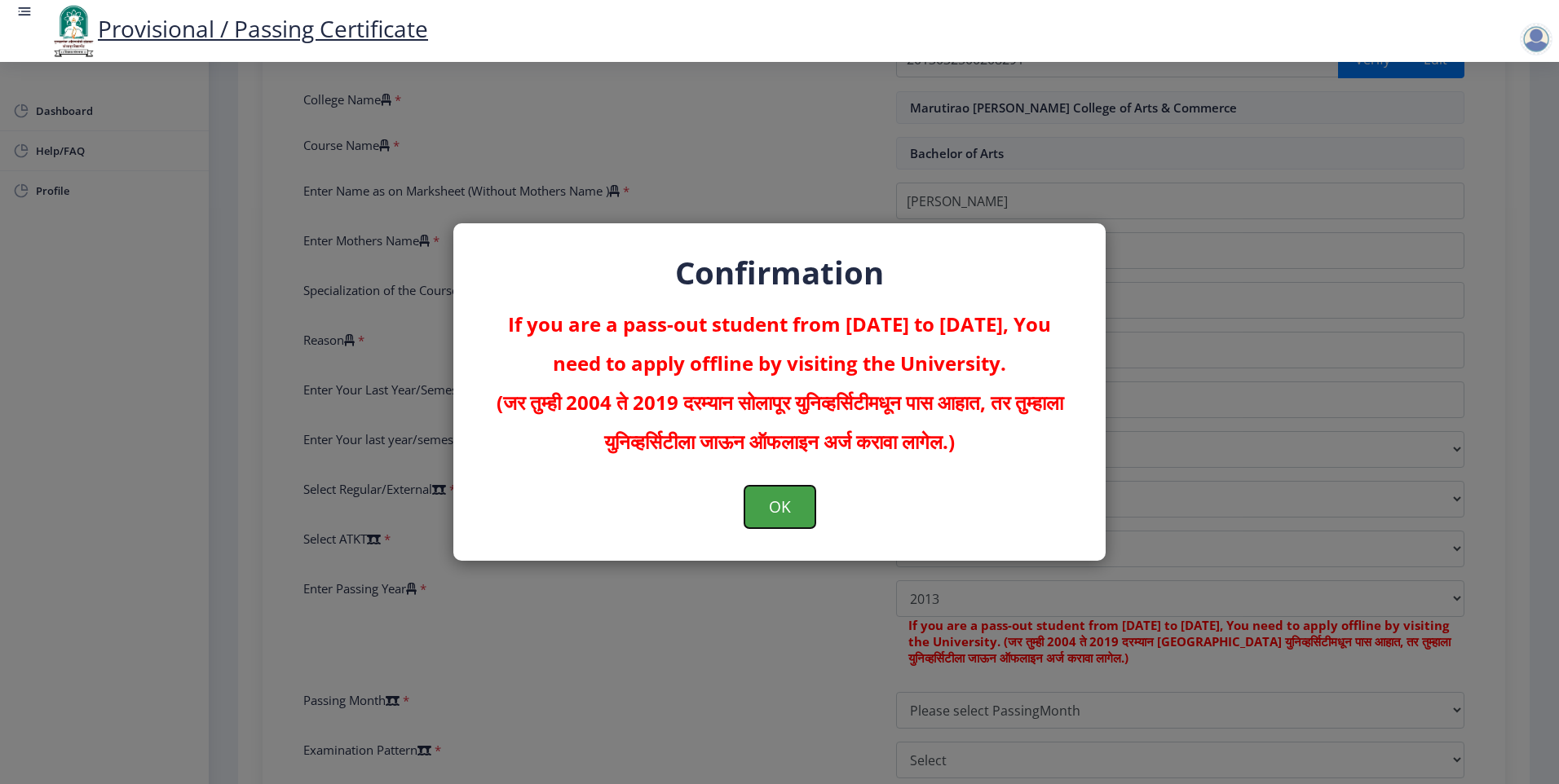
click at [793, 525] on button "OK" at bounding box center [780, 507] width 71 height 43
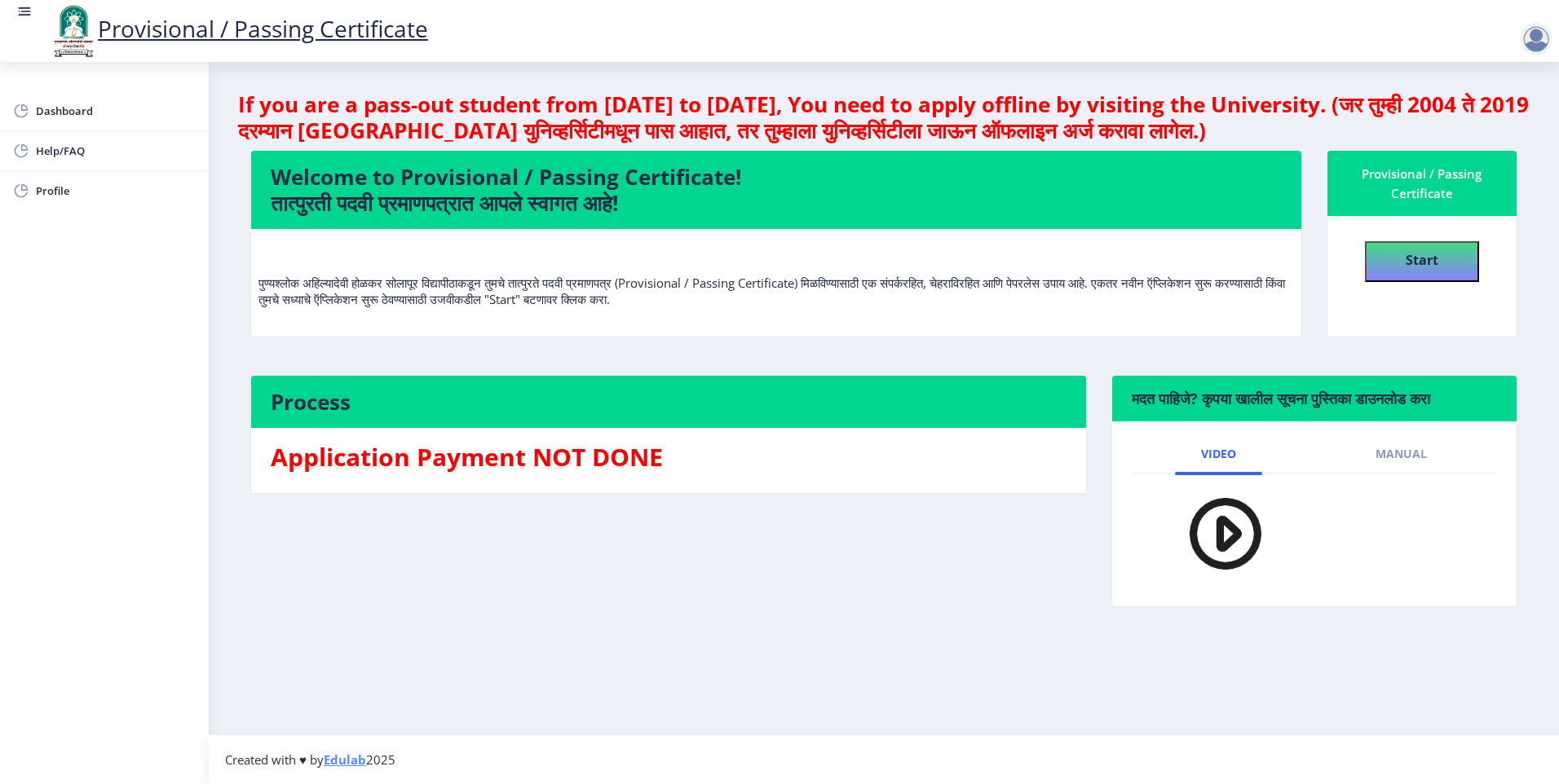
click at [1549, 154] on nb-layout-column "If you are a pass-out student from [DATE] to [DATE], You need to apply offline …" at bounding box center [884, 398] width 1351 height 673
